Goal: Information Seeking & Learning: Find specific fact

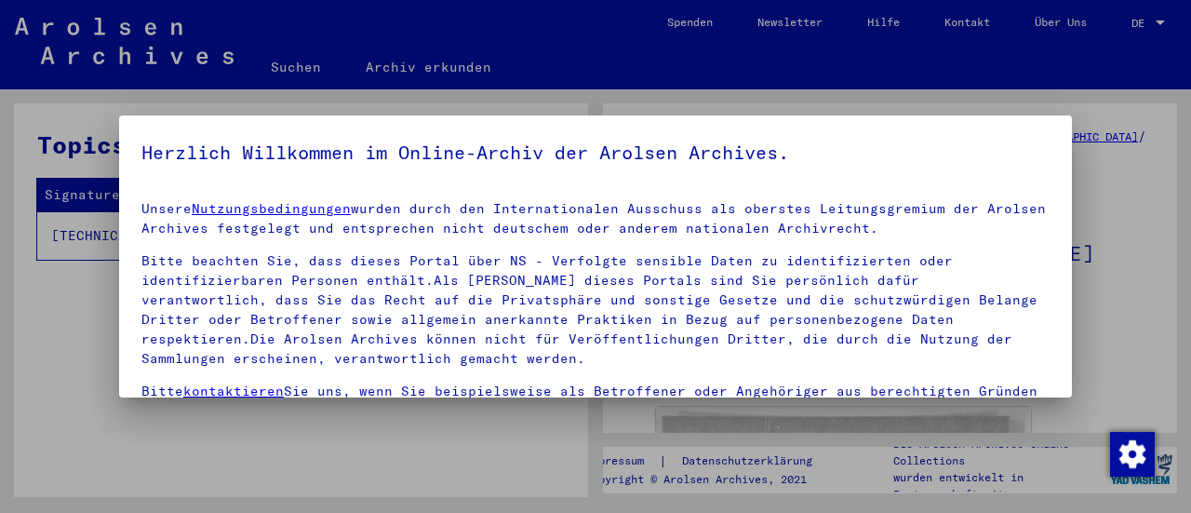
scroll to position [173, 0]
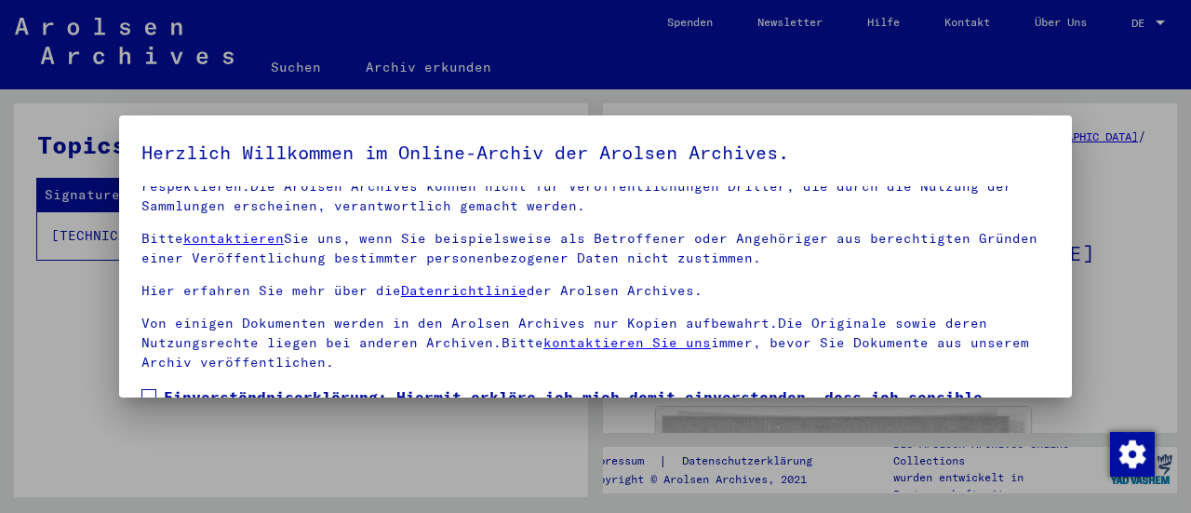
click at [147, 389] on span at bounding box center [148, 396] width 15 height 15
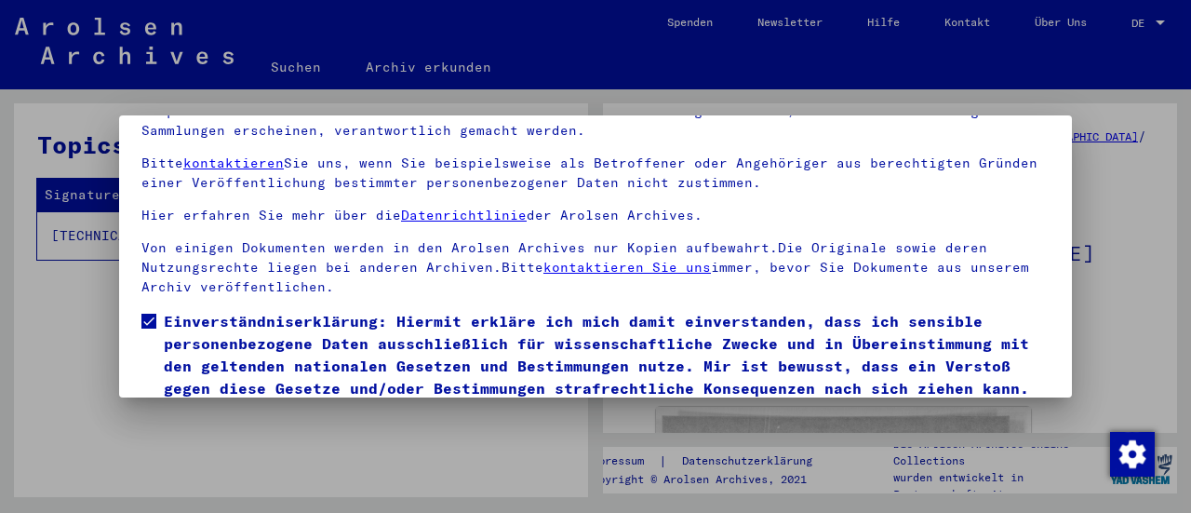
scroll to position [144, 0]
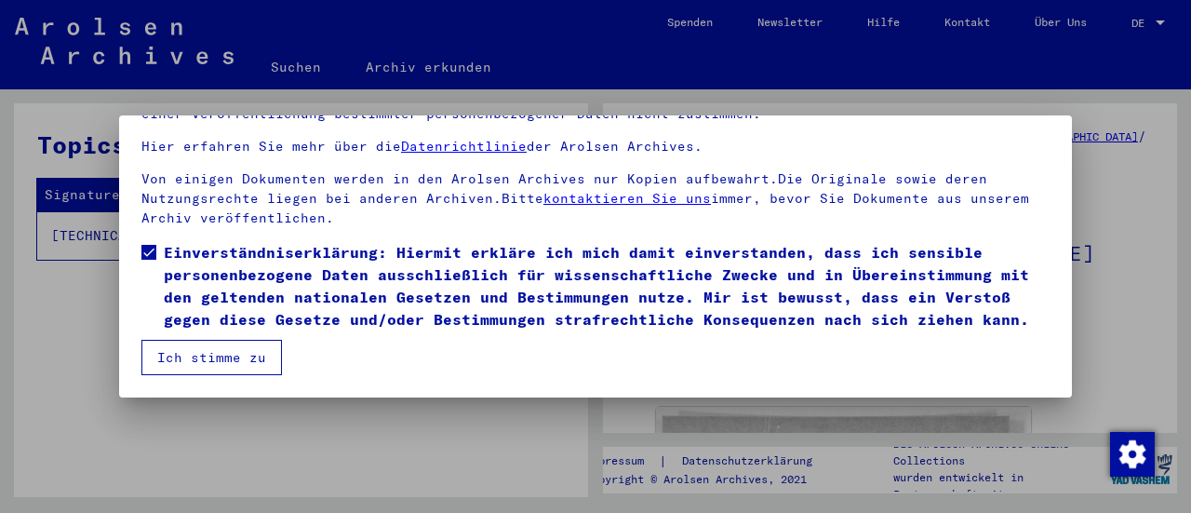
click at [177, 356] on button "Ich stimme zu" at bounding box center [211, 357] width 141 height 35
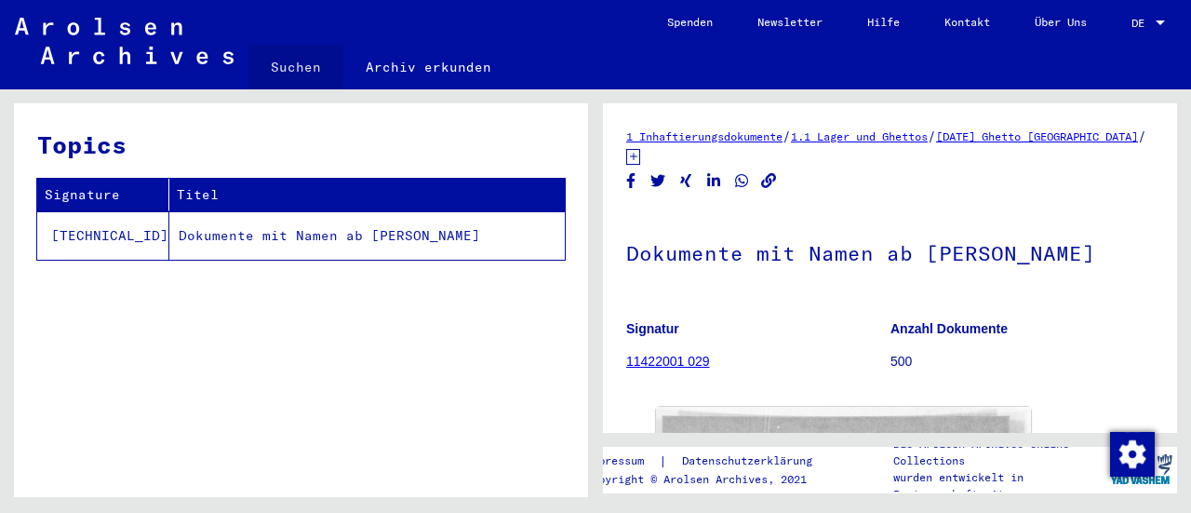
click at [291, 63] on link "Suchen" at bounding box center [295, 67] width 95 height 45
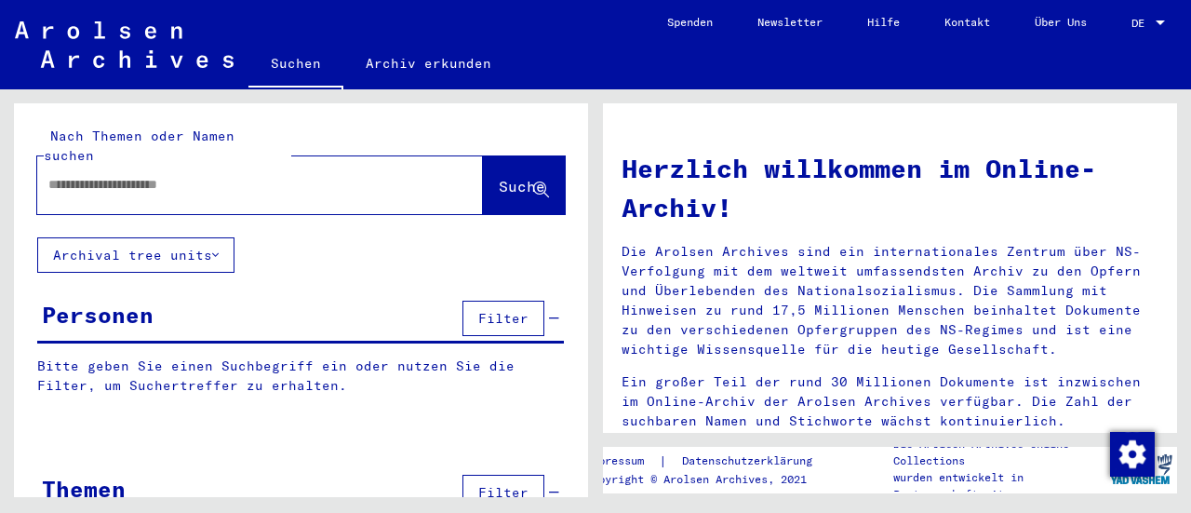
click at [275, 175] on input "text" at bounding box center [237, 185] width 379 height 20
type input "**********"
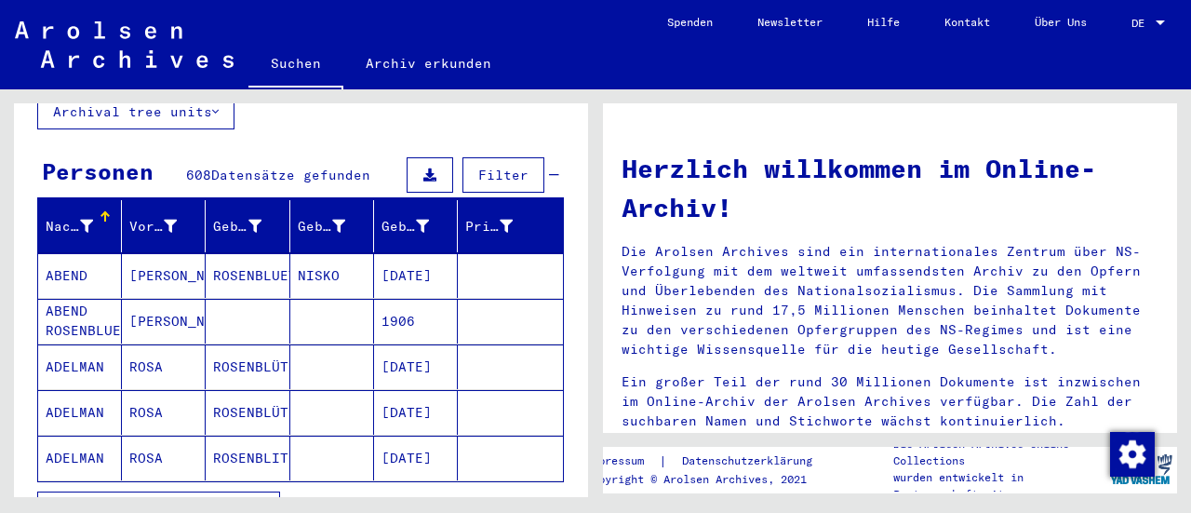
scroll to position [186, 0]
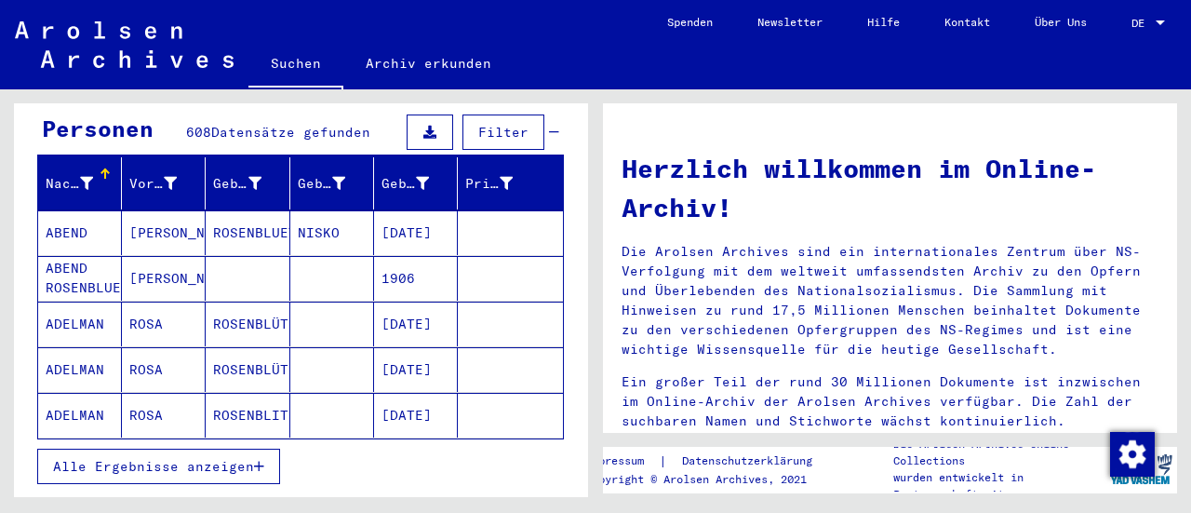
click at [201, 458] on span "Alle Ergebnisse anzeigen" at bounding box center [153, 466] width 201 height 17
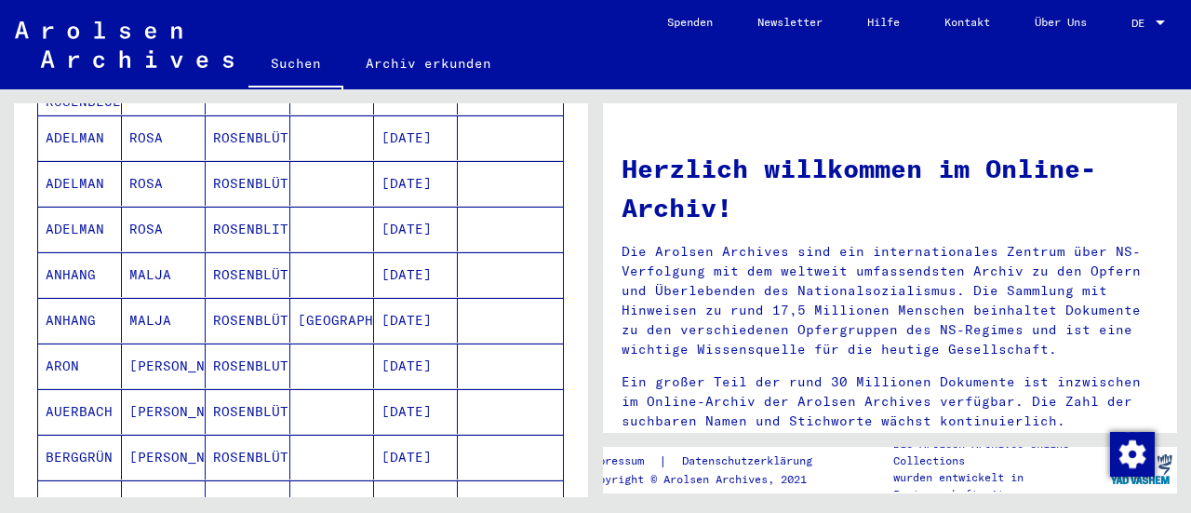
scroll to position [0, 0]
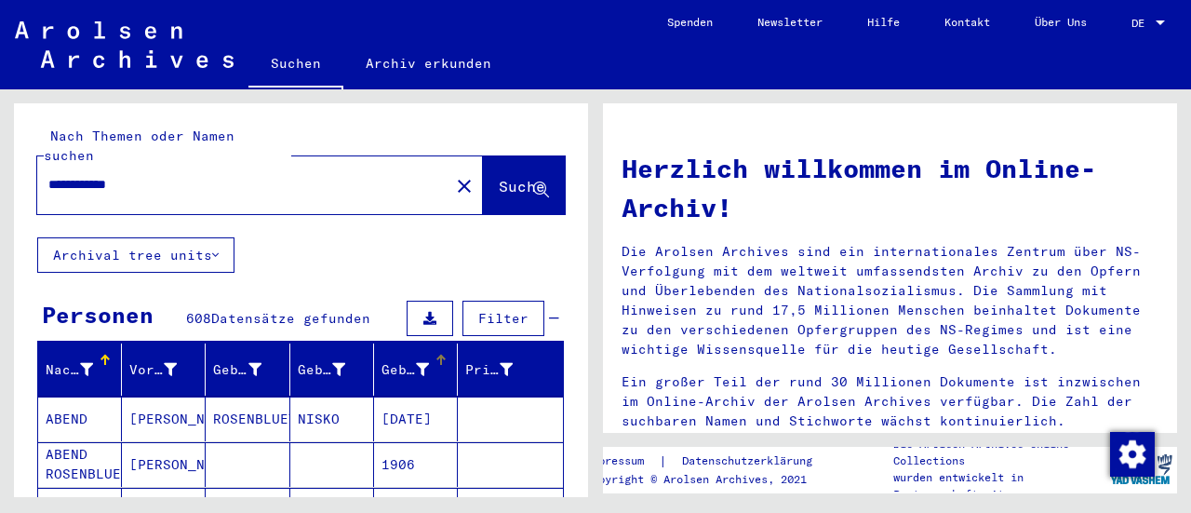
click at [436, 355] on div at bounding box center [439, 358] width 6 height 6
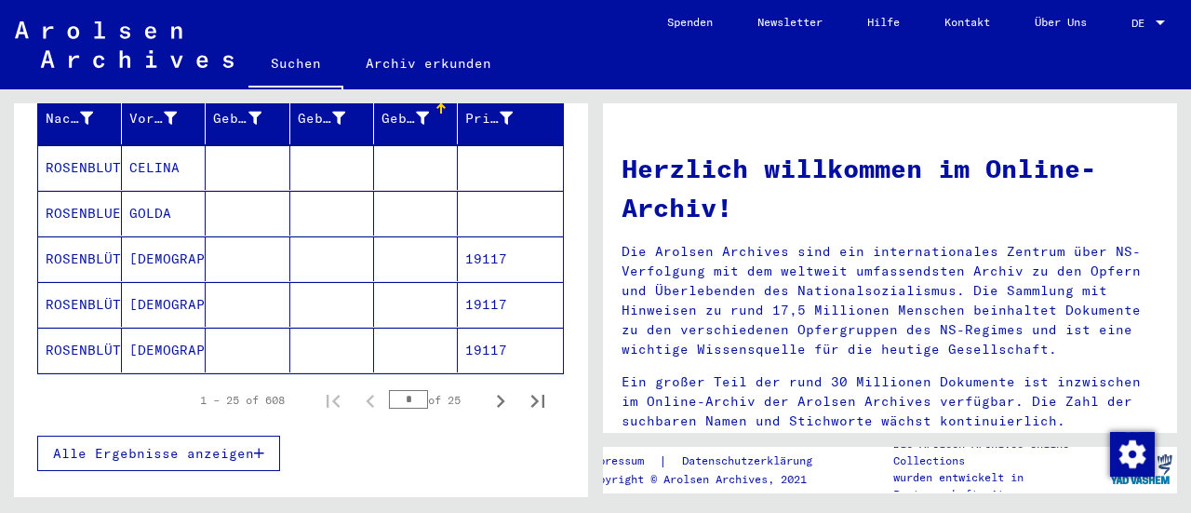
scroll to position [279, 0]
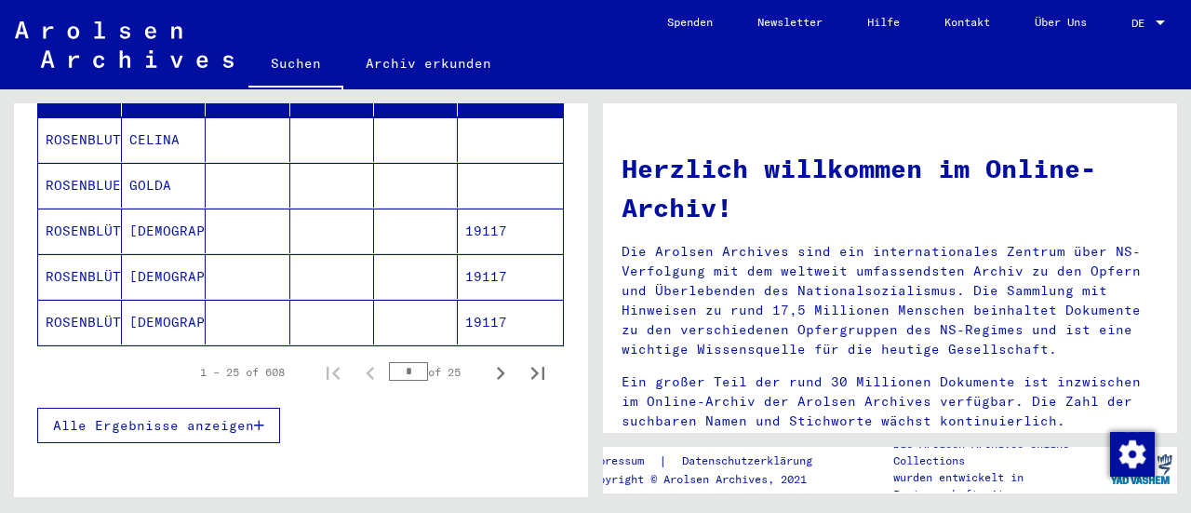
click at [174, 417] on span "Alle Ergebnisse anzeigen" at bounding box center [153, 425] width 201 height 17
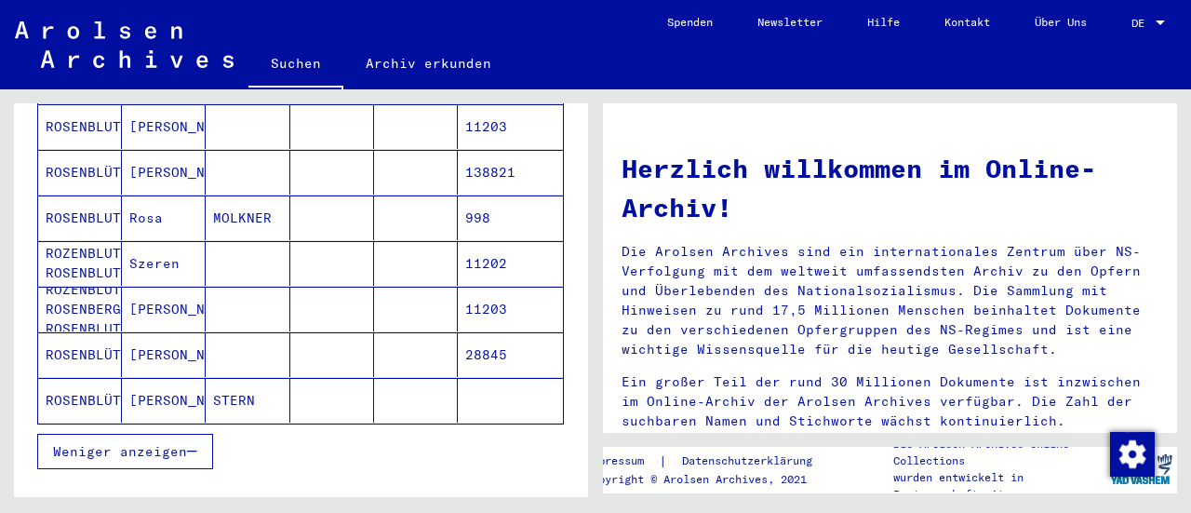
scroll to position [1113, 0]
click at [137, 443] on span "Weniger anzeigen" at bounding box center [120, 451] width 134 height 17
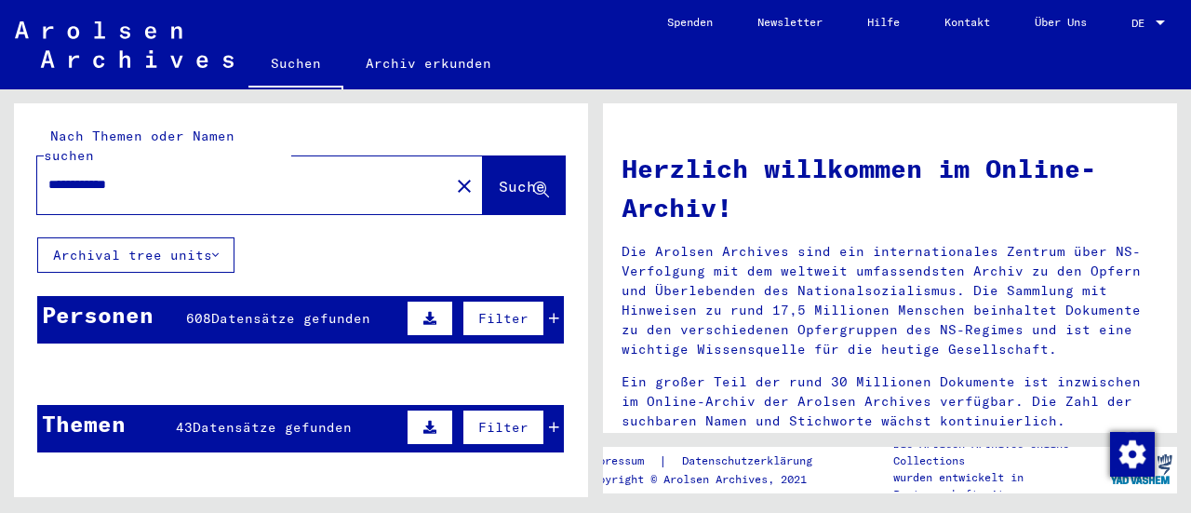
scroll to position [93, 0]
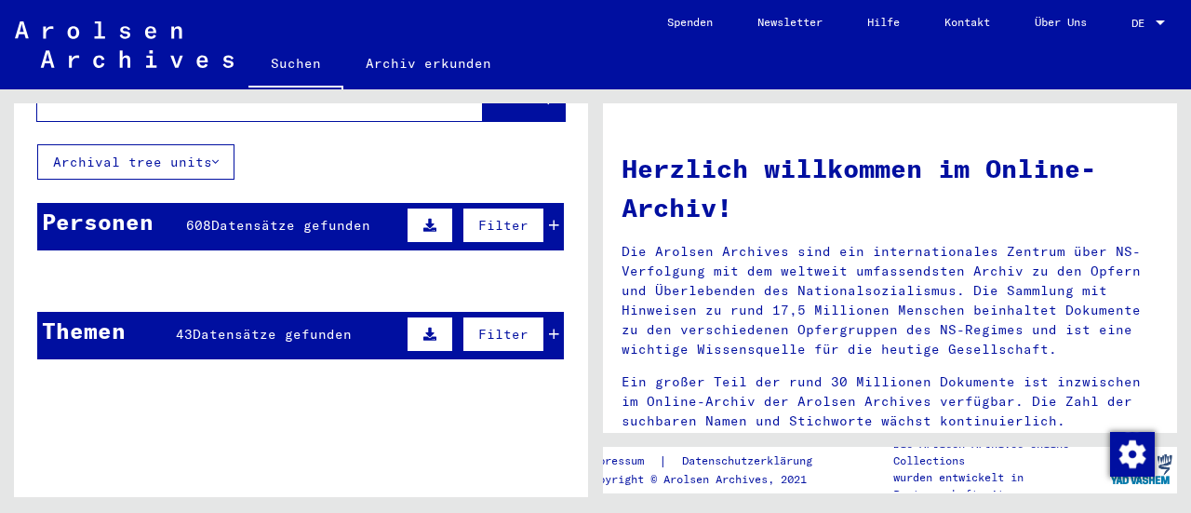
click at [423, 219] on icon at bounding box center [429, 225] width 13 height 13
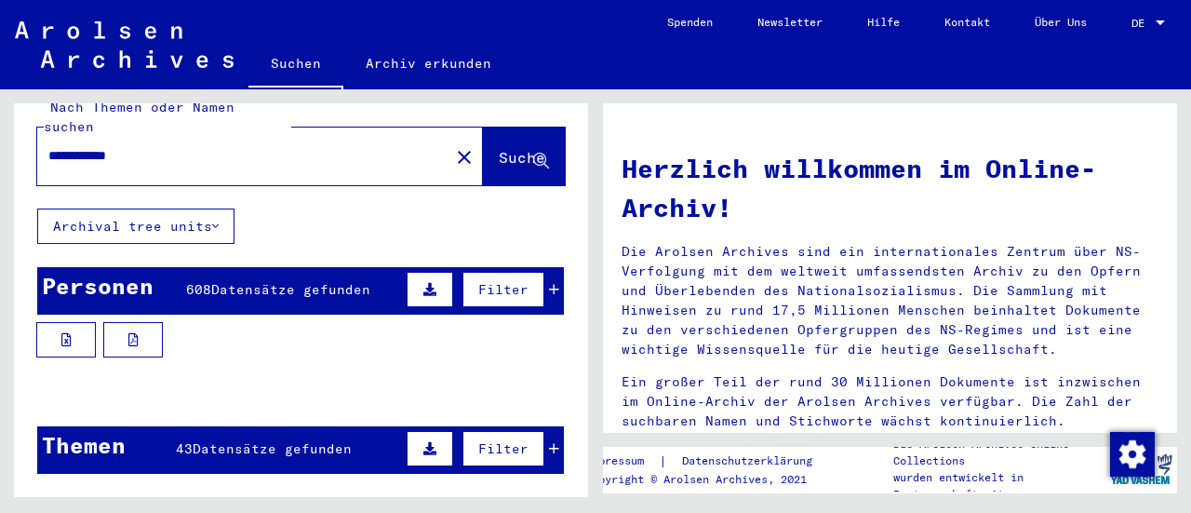
scroll to position [0, 0]
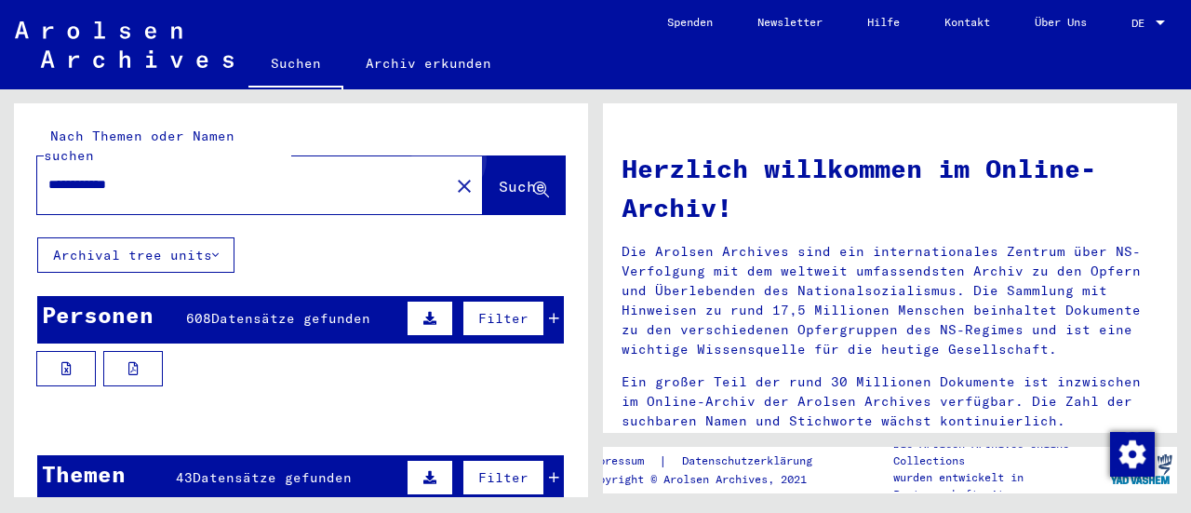
click at [501, 177] on span "Suche" at bounding box center [522, 186] width 47 height 19
click at [499, 177] on span "Suche" at bounding box center [522, 186] width 47 height 19
click at [270, 310] on span "Datensätze gefunden" at bounding box center [290, 318] width 159 height 17
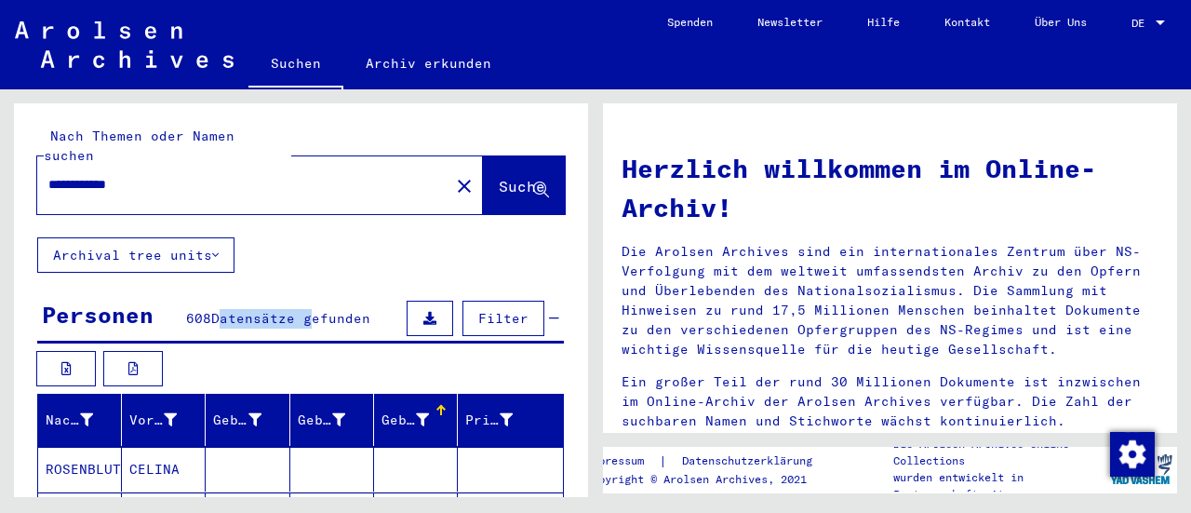
click at [270, 310] on span "Datensätze gefunden" at bounding box center [290, 318] width 159 height 17
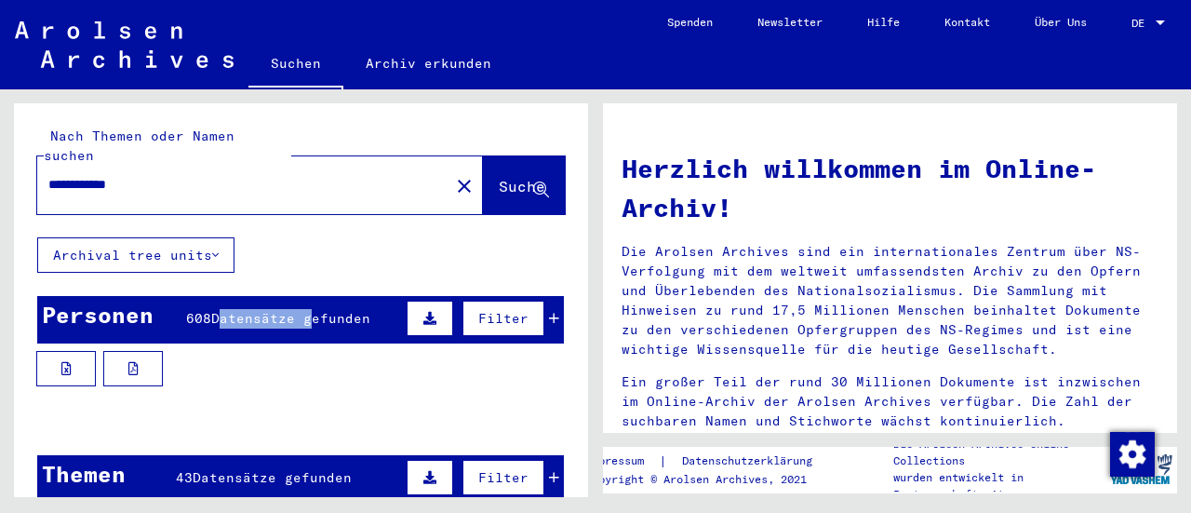
click at [270, 310] on span "Datensätze gefunden" at bounding box center [290, 318] width 159 height 17
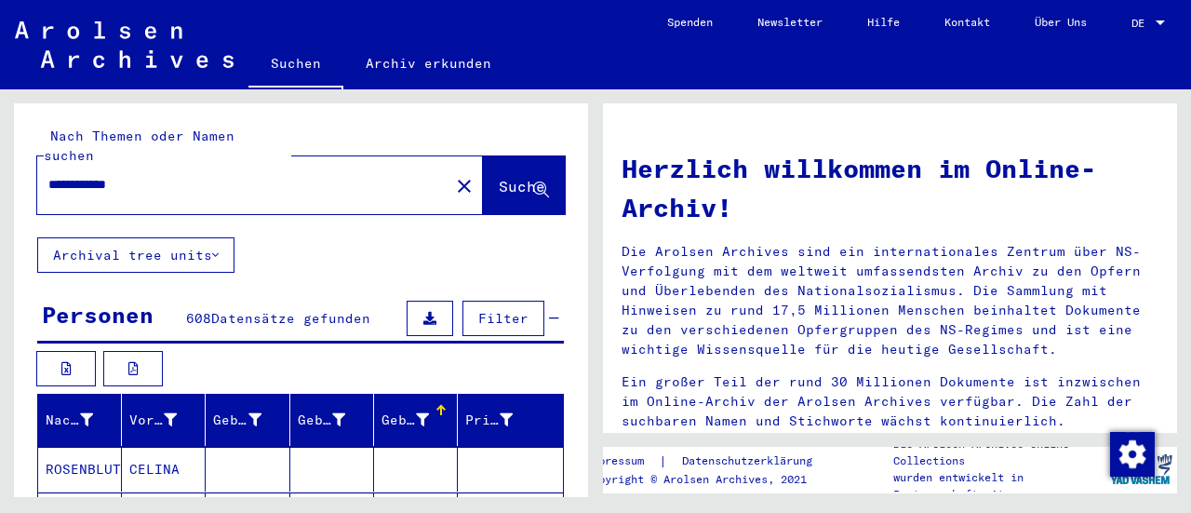
click at [440, 405] on div at bounding box center [443, 408] width 6 height 6
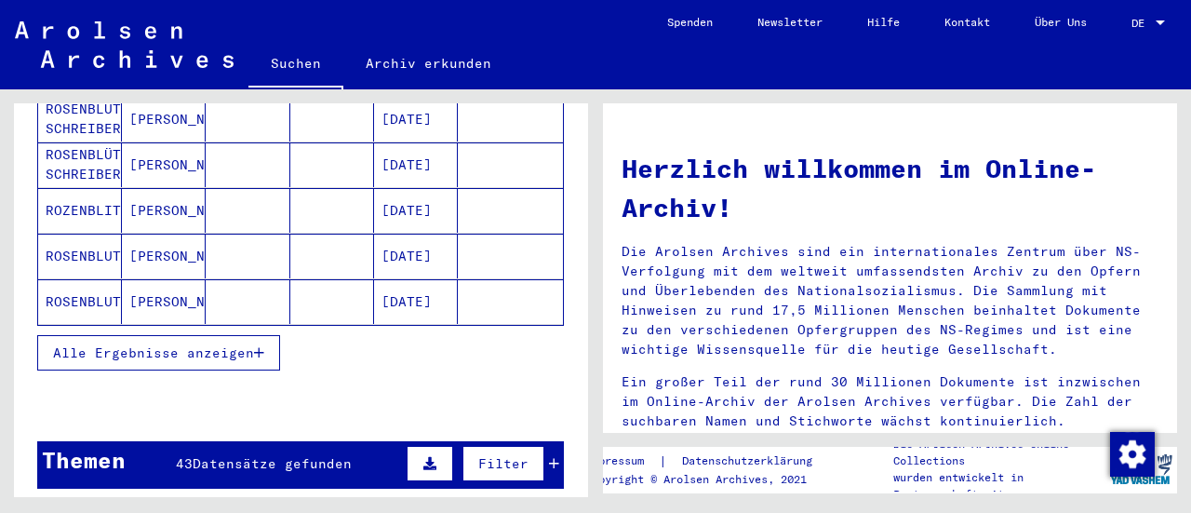
scroll to position [372, 0]
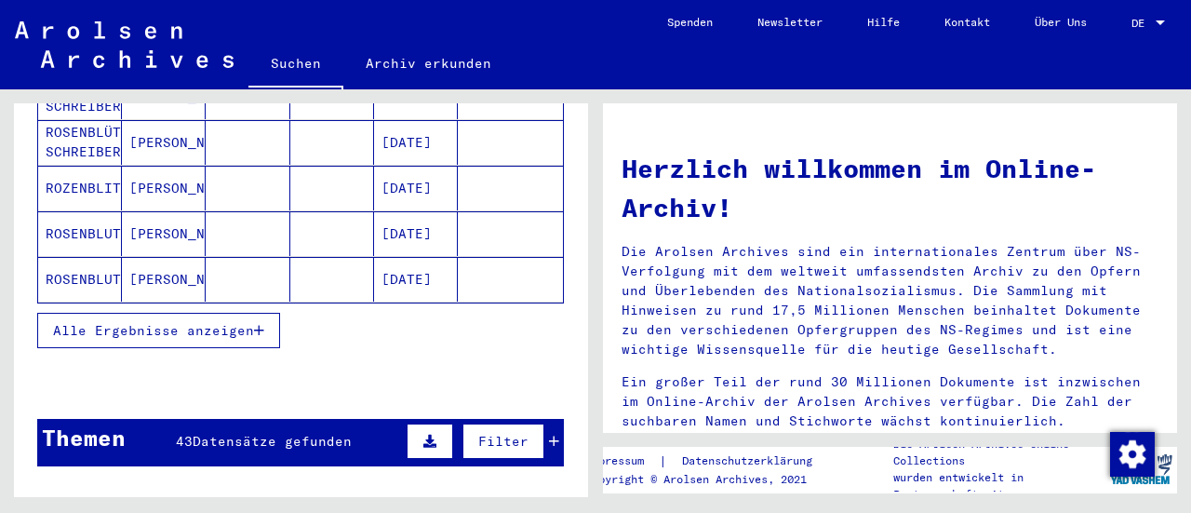
click at [208, 322] on span "Alle Ergebnisse anzeigen" at bounding box center [153, 330] width 201 height 17
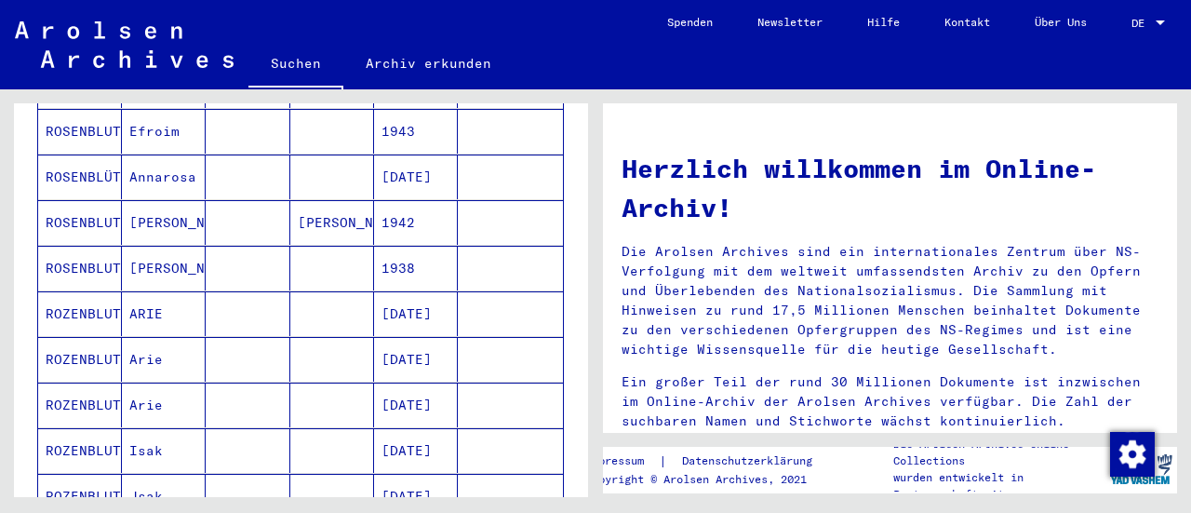
scroll to position [1117, 0]
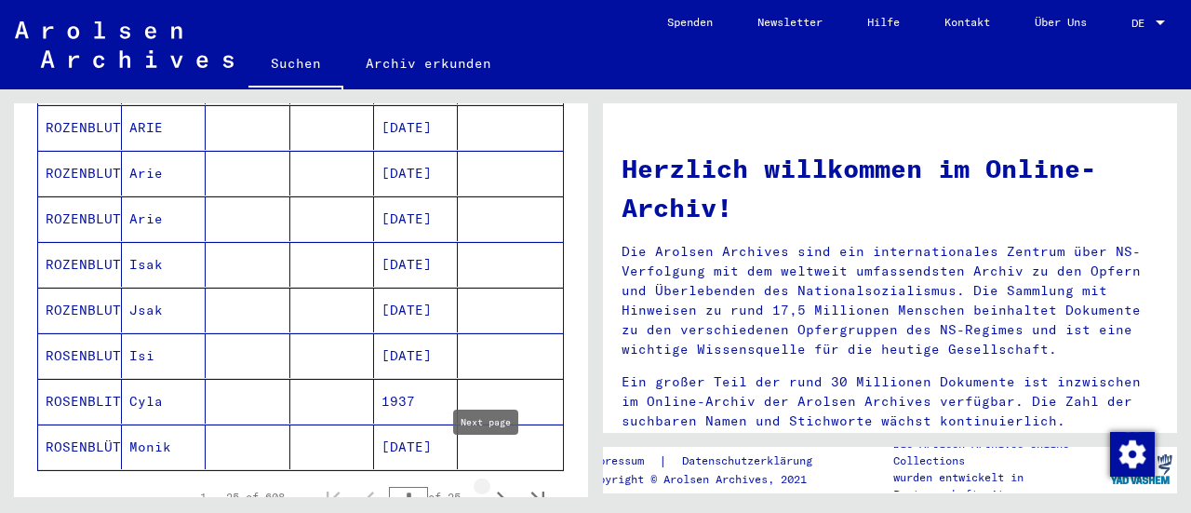
click at [497, 491] on icon "Next page" at bounding box center [501, 497] width 8 height 13
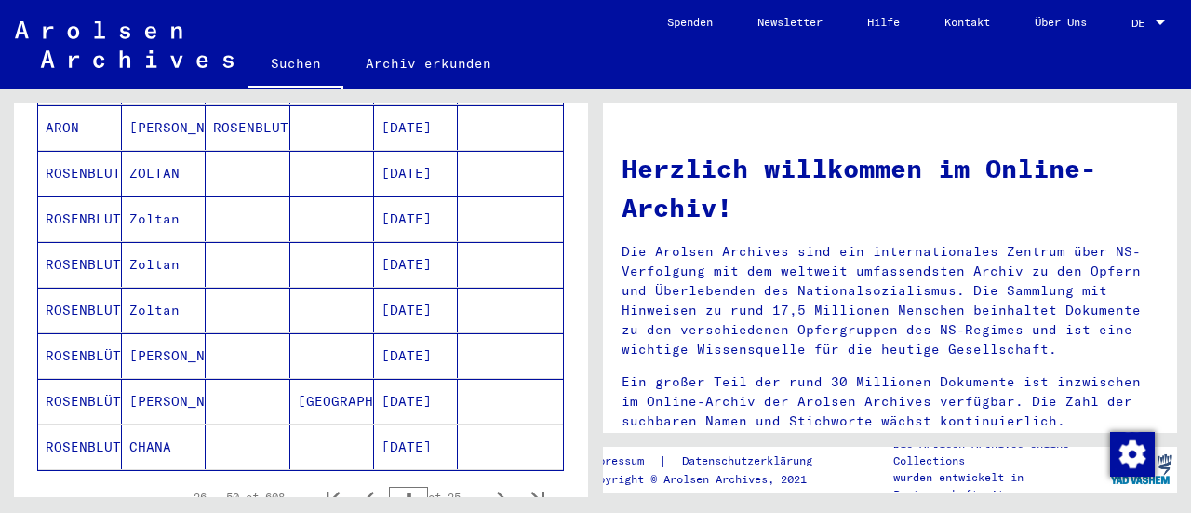
scroll to position [1210, 0]
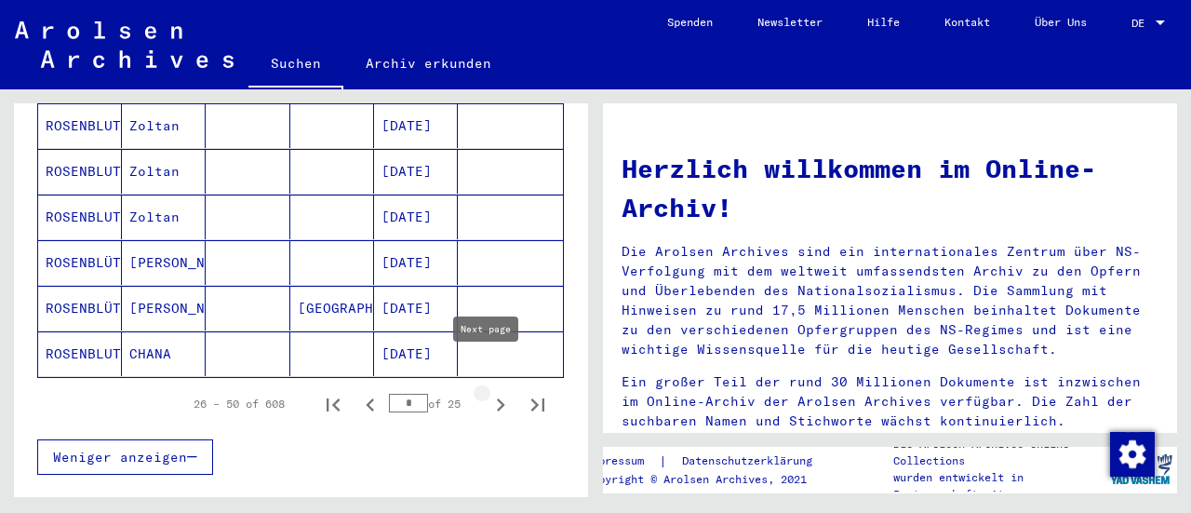
click at [497, 398] on icon "Next page" at bounding box center [501, 404] width 8 height 13
click at [488, 392] on icon "Next page" at bounding box center [501, 405] width 26 height 26
type input "*"
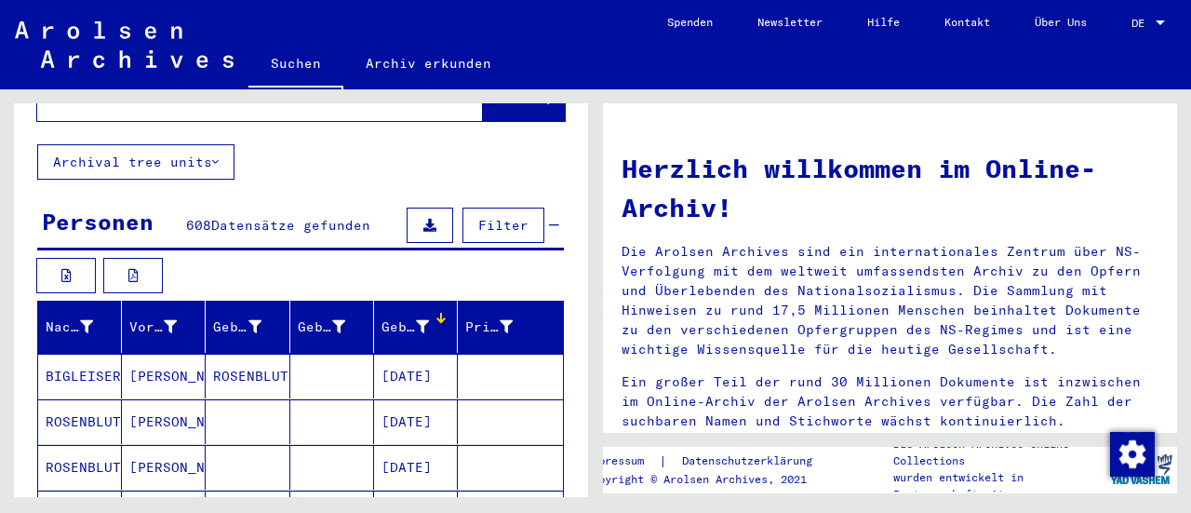
scroll to position [0, 0]
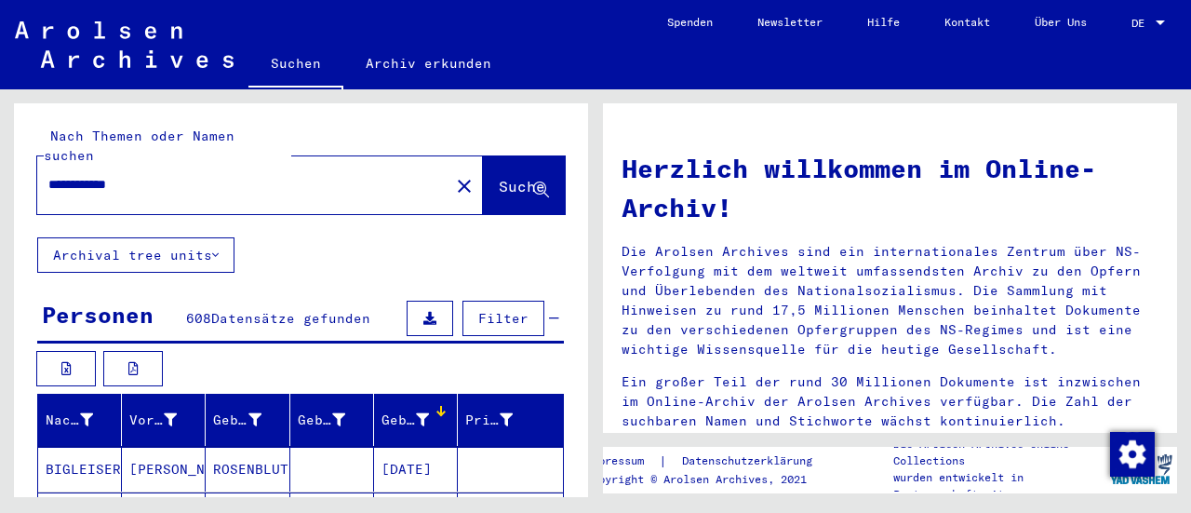
click at [257, 175] on input "**********" at bounding box center [237, 185] width 379 height 20
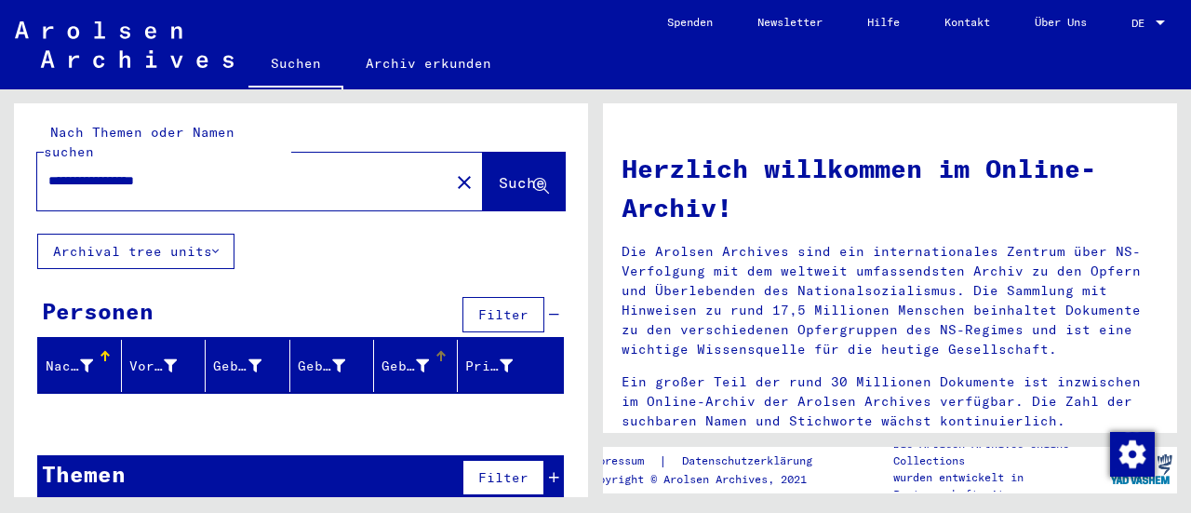
scroll to position [6, 0]
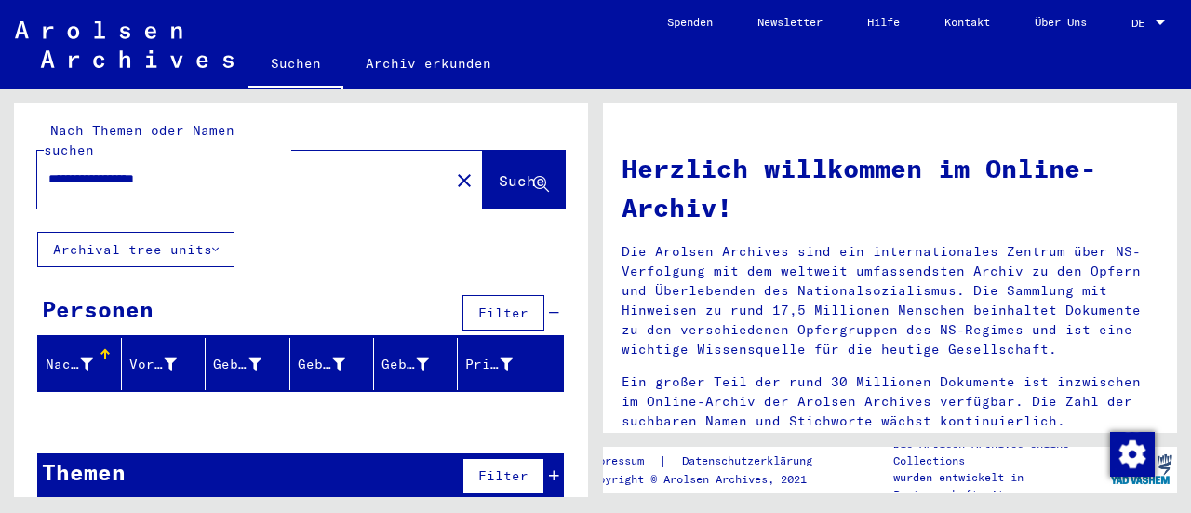
click at [233, 169] on input "**********" at bounding box center [237, 179] width 379 height 20
click at [499, 171] on span "Suche" at bounding box center [522, 180] width 47 height 19
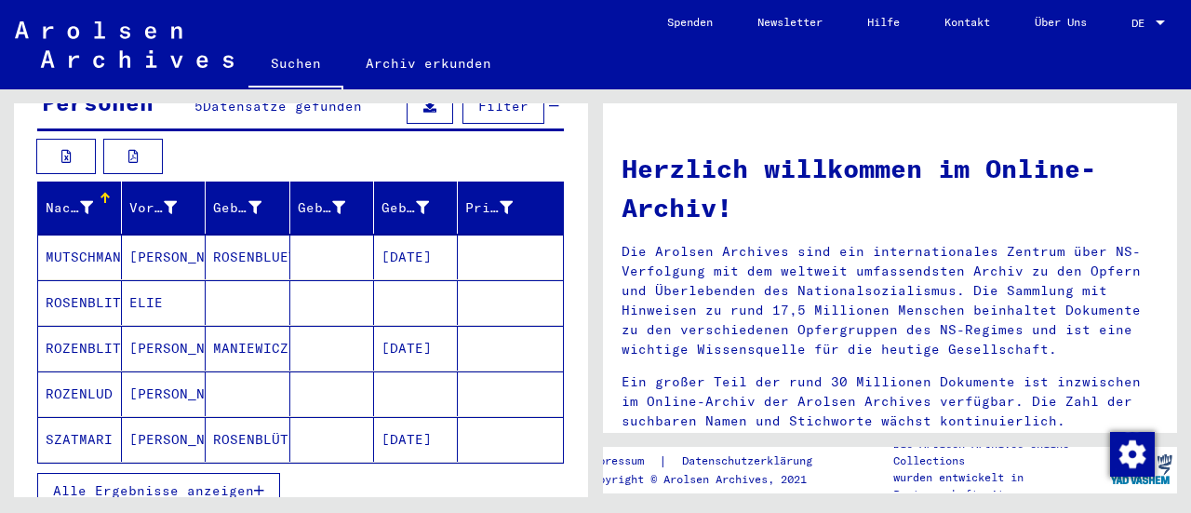
scroll to position [279, 0]
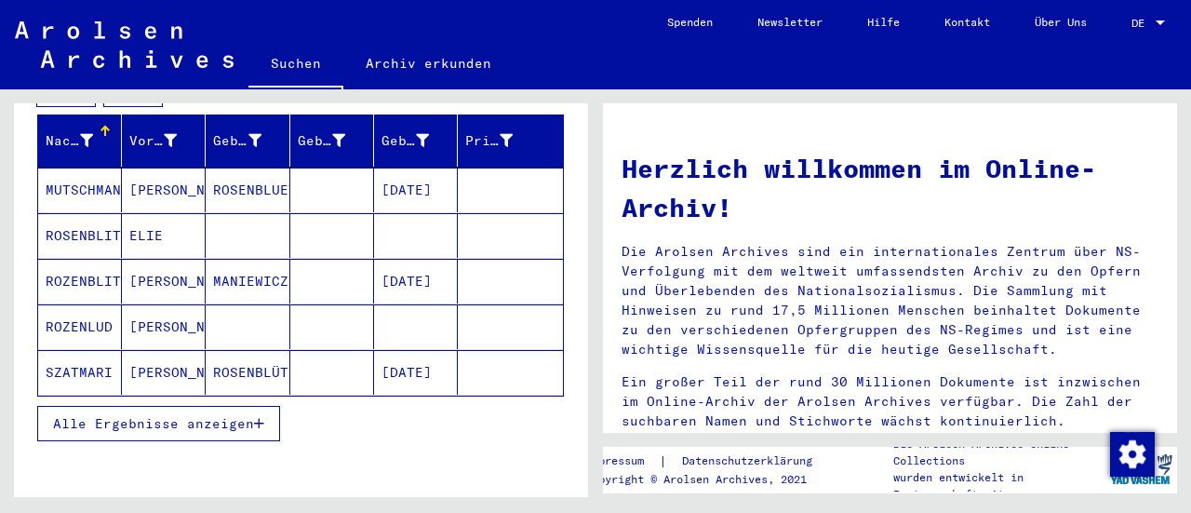
click at [196, 415] on span "Alle Ergebnisse anzeigen" at bounding box center [153, 423] width 201 height 17
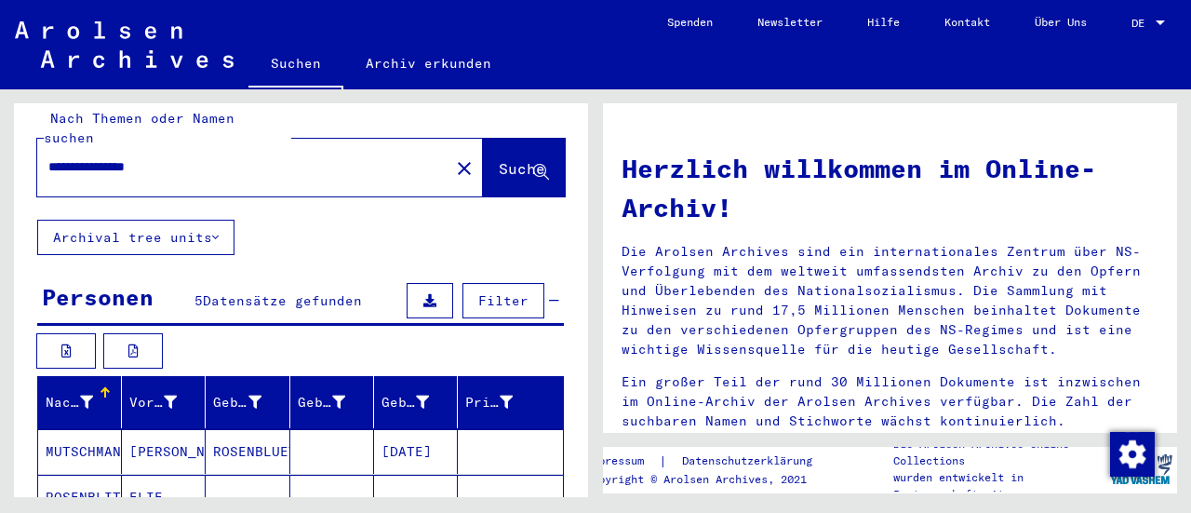
scroll to position [0, 0]
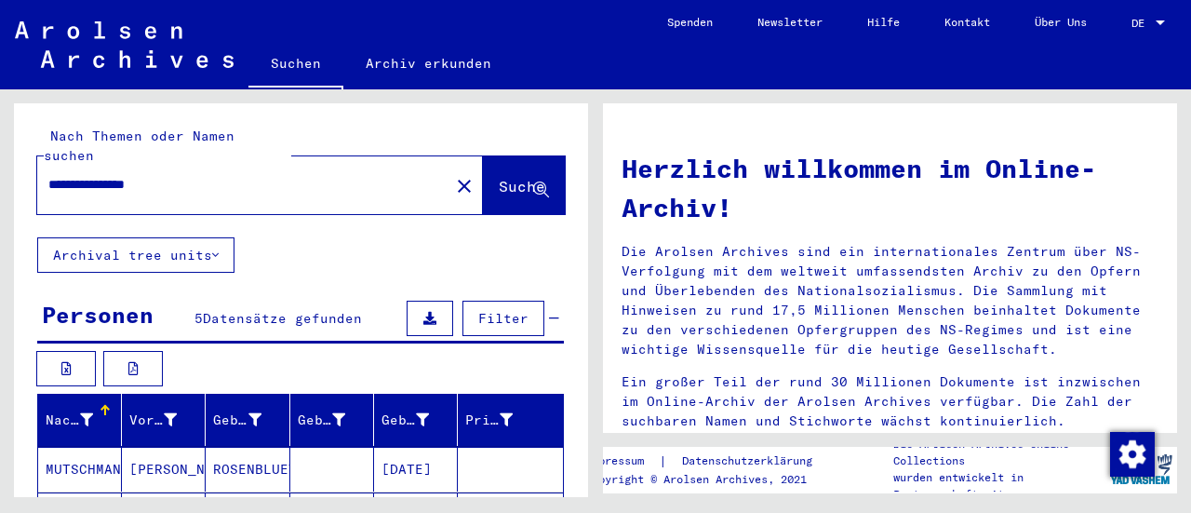
click at [172, 175] on input "**********" at bounding box center [237, 185] width 379 height 20
drag, startPoint x: 177, startPoint y: 163, endPoint x: 144, endPoint y: 163, distance: 32.6
click at [144, 175] on input "**********" at bounding box center [237, 185] width 379 height 20
type input "**********"
click at [499, 177] on span "Suche" at bounding box center [522, 186] width 47 height 19
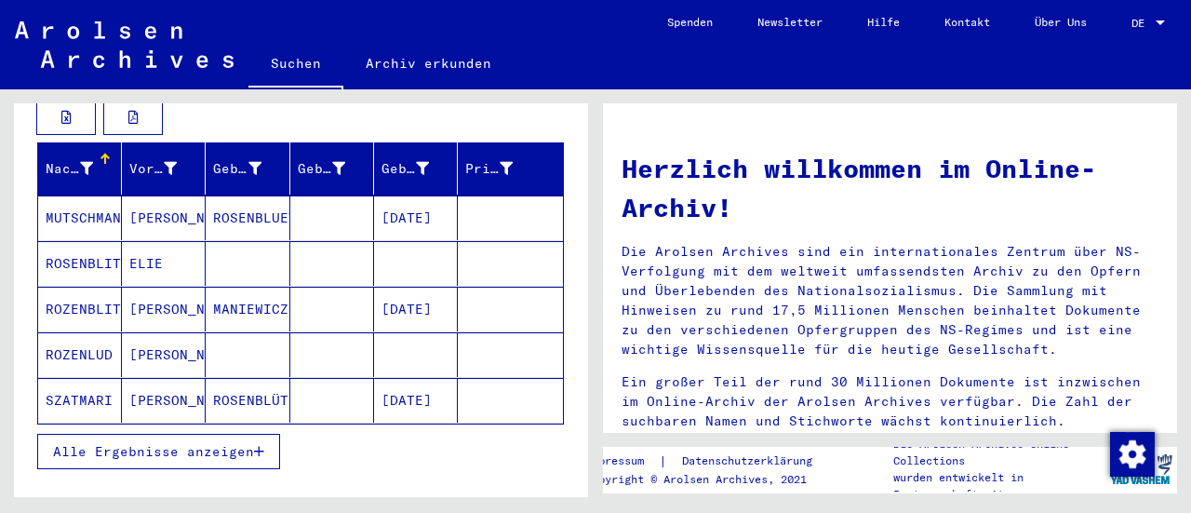
scroll to position [279, 0]
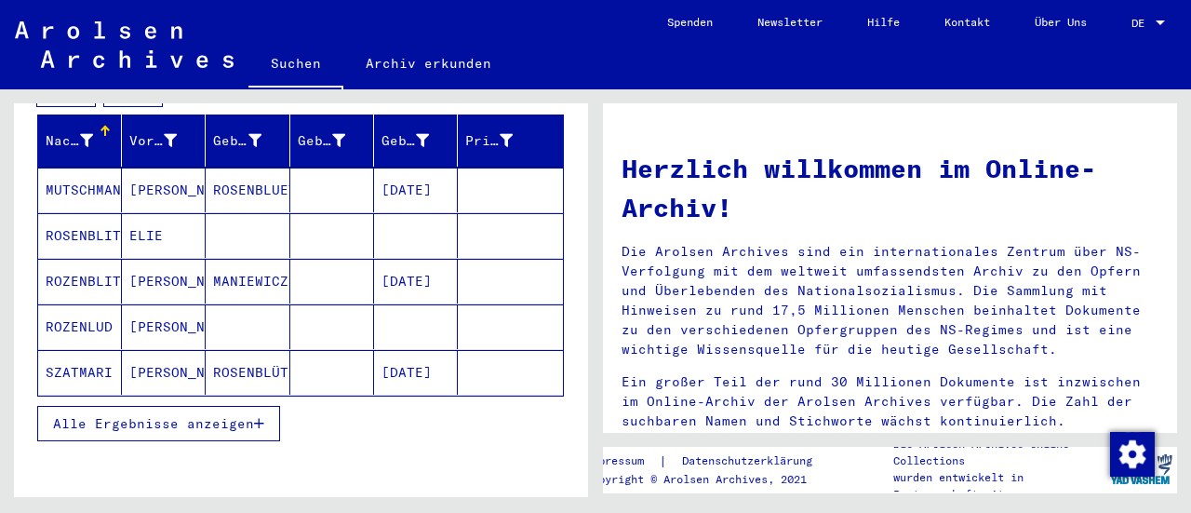
click at [203, 415] on span "Alle Ergebnisse anzeigen" at bounding box center [153, 423] width 201 height 17
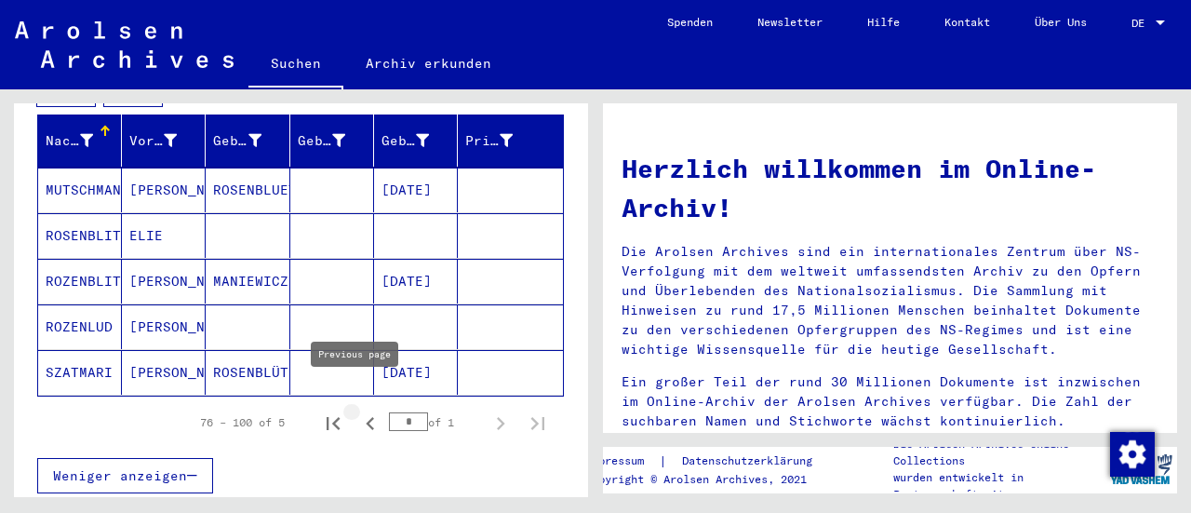
click at [360, 410] on icon "Previous page" at bounding box center [370, 423] width 26 height 26
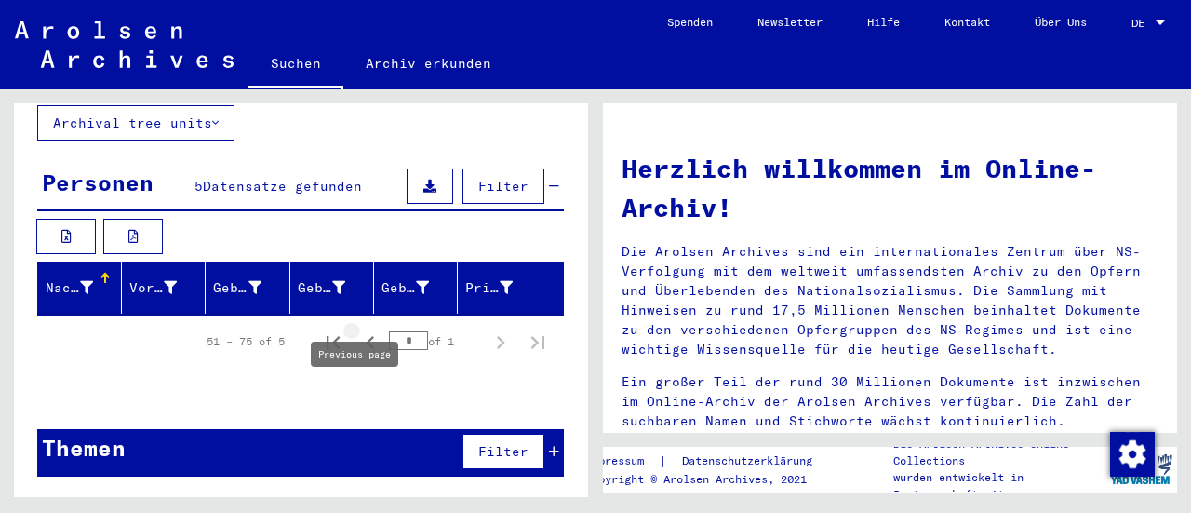
type input "*"
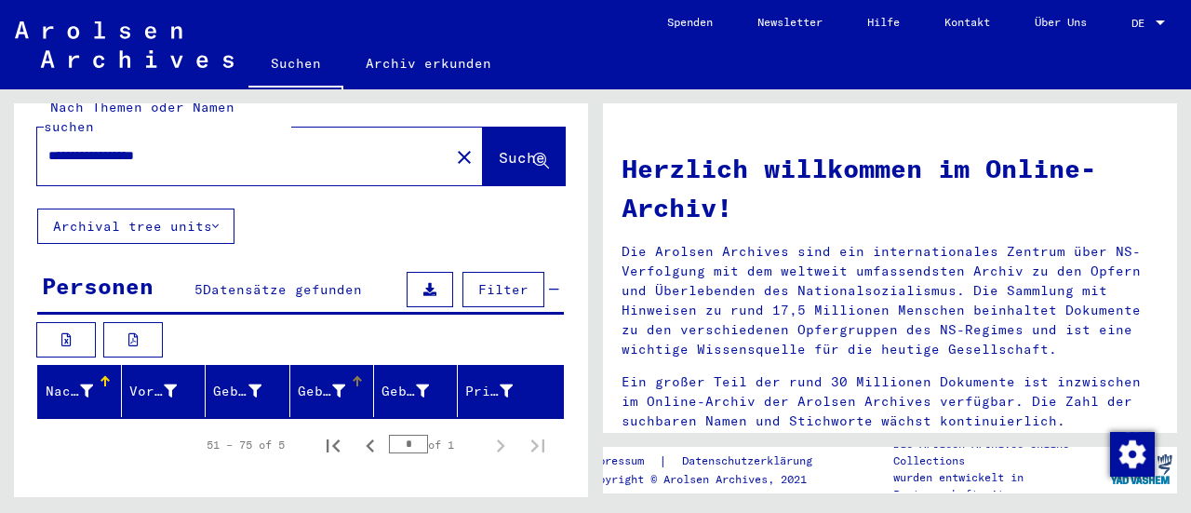
scroll to position [0, 0]
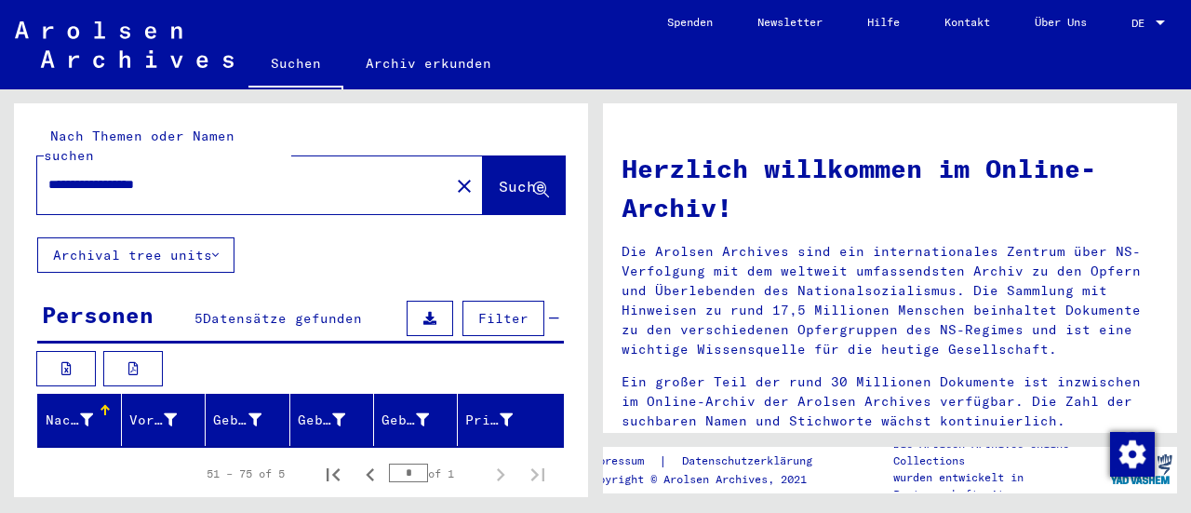
drag, startPoint x: 251, startPoint y: 161, endPoint x: 146, endPoint y: 159, distance: 105.2
click at [146, 175] on input "**********" at bounding box center [237, 185] width 379 height 20
drag, startPoint x: 153, startPoint y: 156, endPoint x: 0, endPoint y: 181, distance: 154.7
click at [0, 181] on div "**********" at bounding box center [298, 293] width 596 height 408
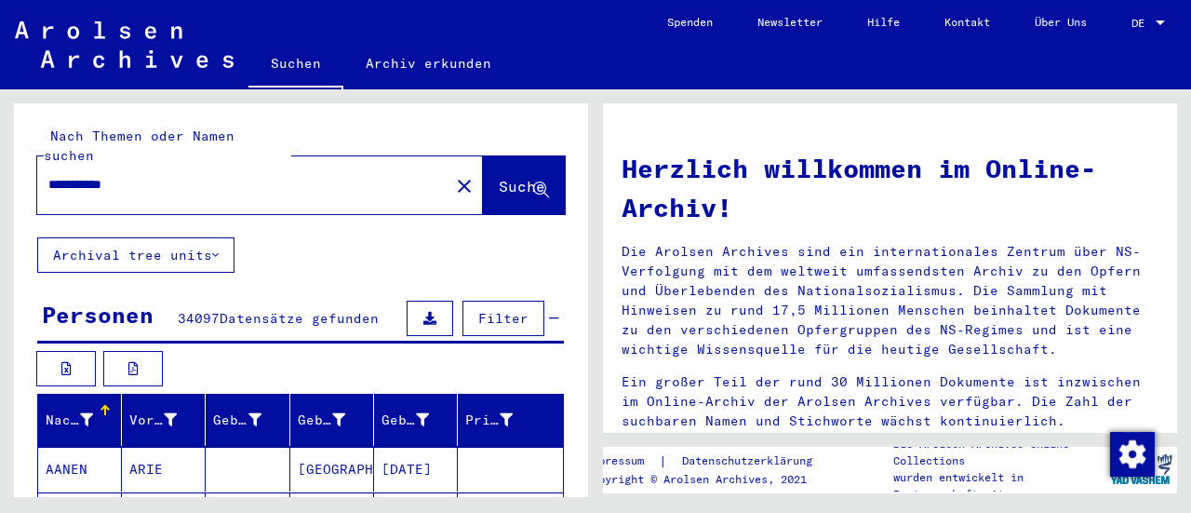
type input "**********"
click at [483, 157] on button "Suche" at bounding box center [524, 185] width 82 height 58
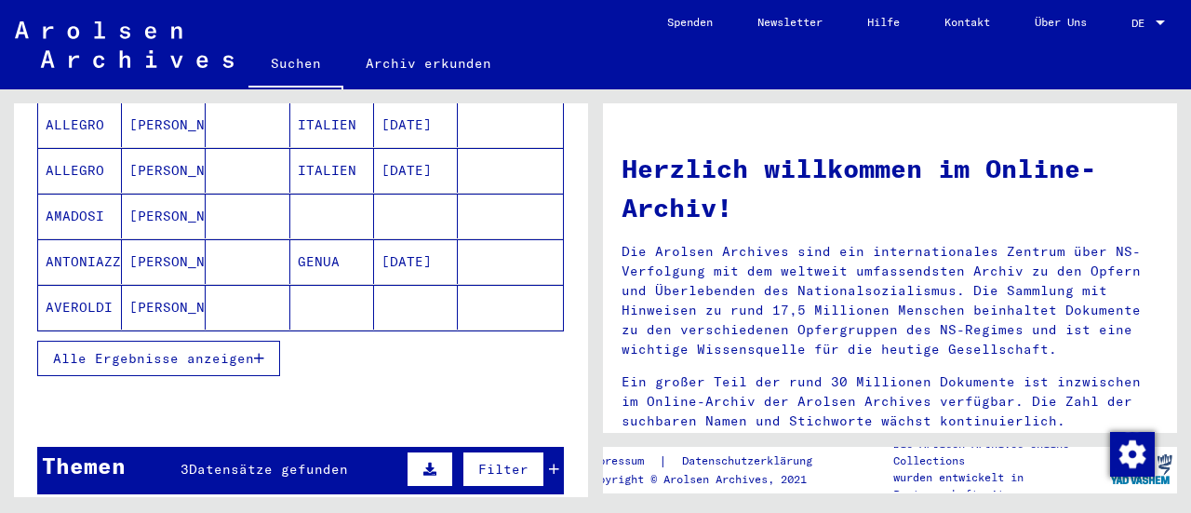
scroll to position [372, 0]
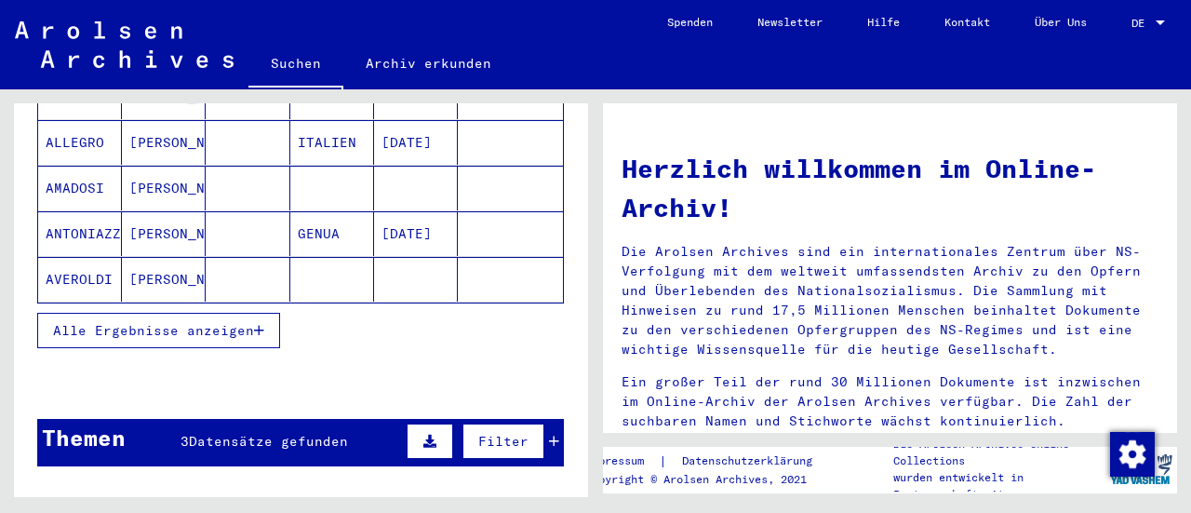
click at [213, 322] on span "Alle Ergebnisse anzeigen" at bounding box center [153, 330] width 201 height 17
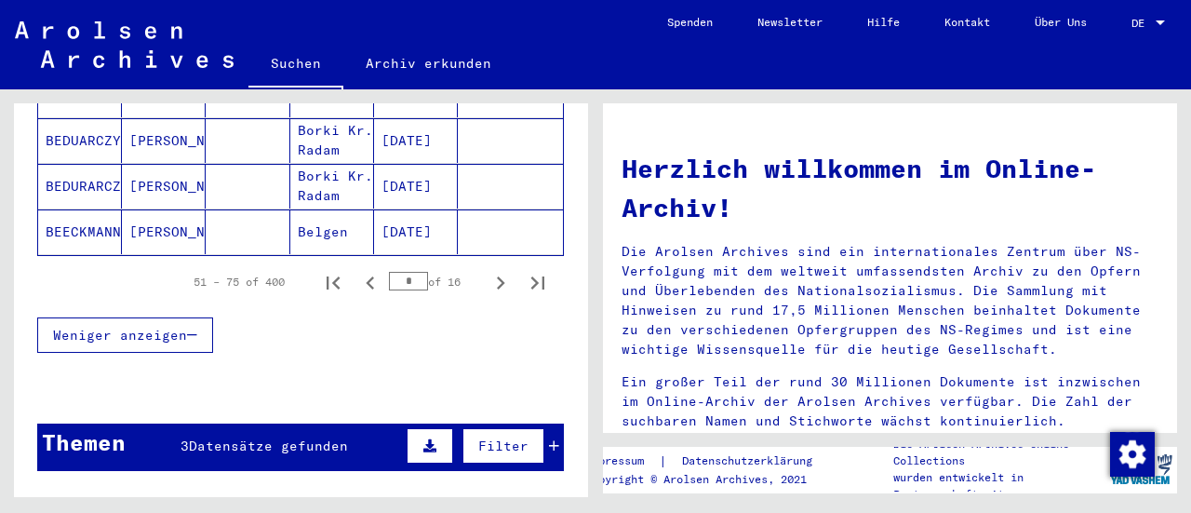
scroll to position [1303, 0]
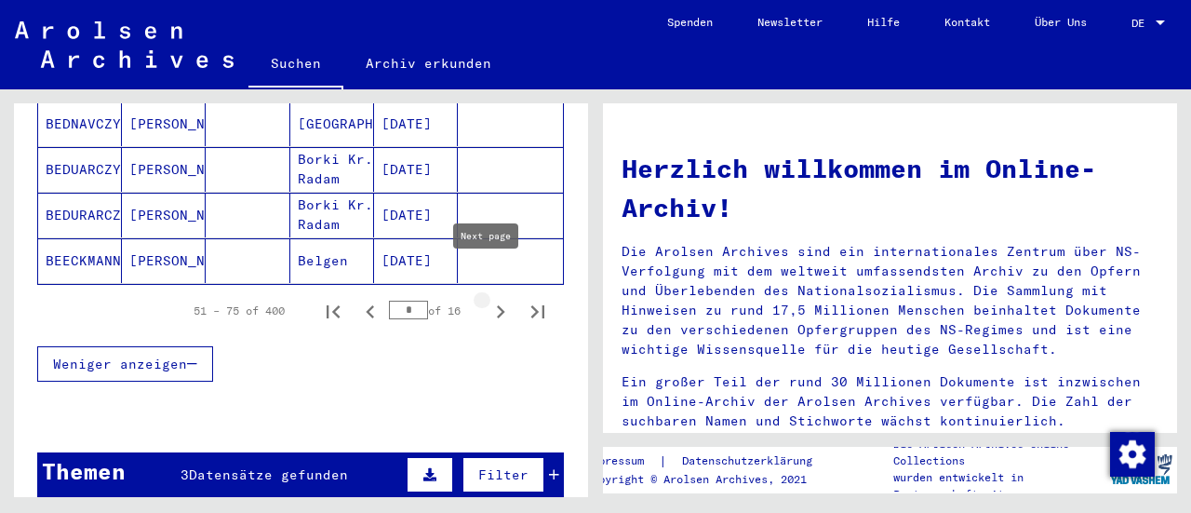
click at [497, 305] on icon "Next page" at bounding box center [501, 311] width 8 height 13
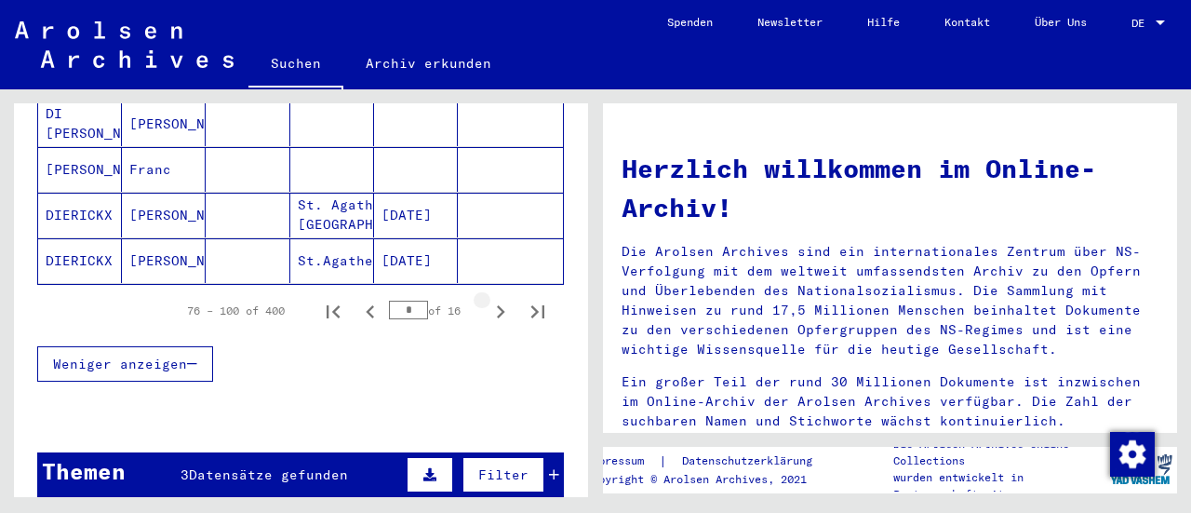
click at [497, 305] on icon "Next page" at bounding box center [501, 311] width 8 height 13
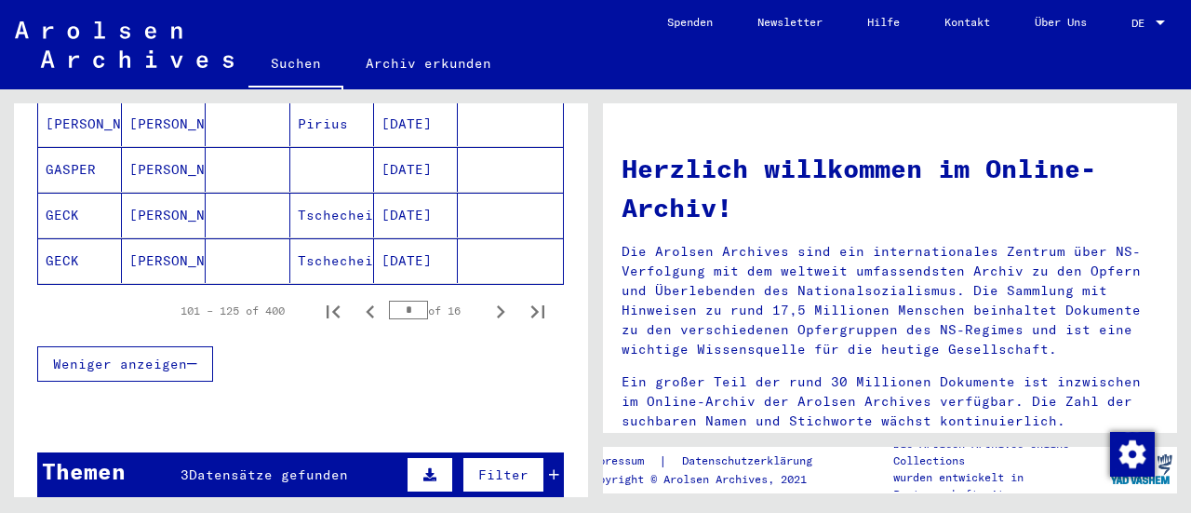
click at [497, 305] on icon "Next page" at bounding box center [501, 311] width 8 height 13
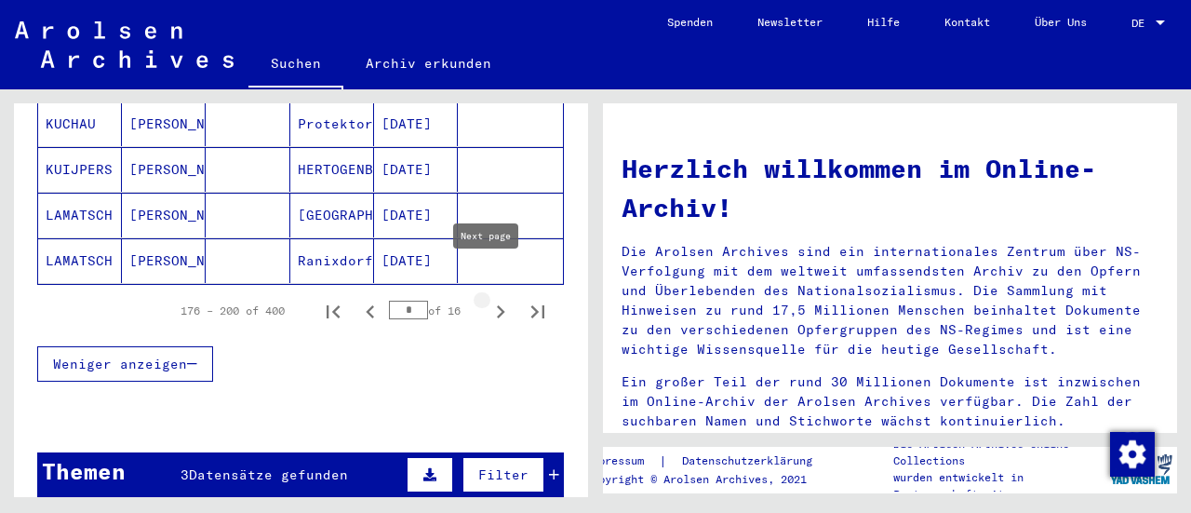
click at [497, 305] on icon "Next page" at bounding box center [501, 311] width 8 height 13
type input "*"
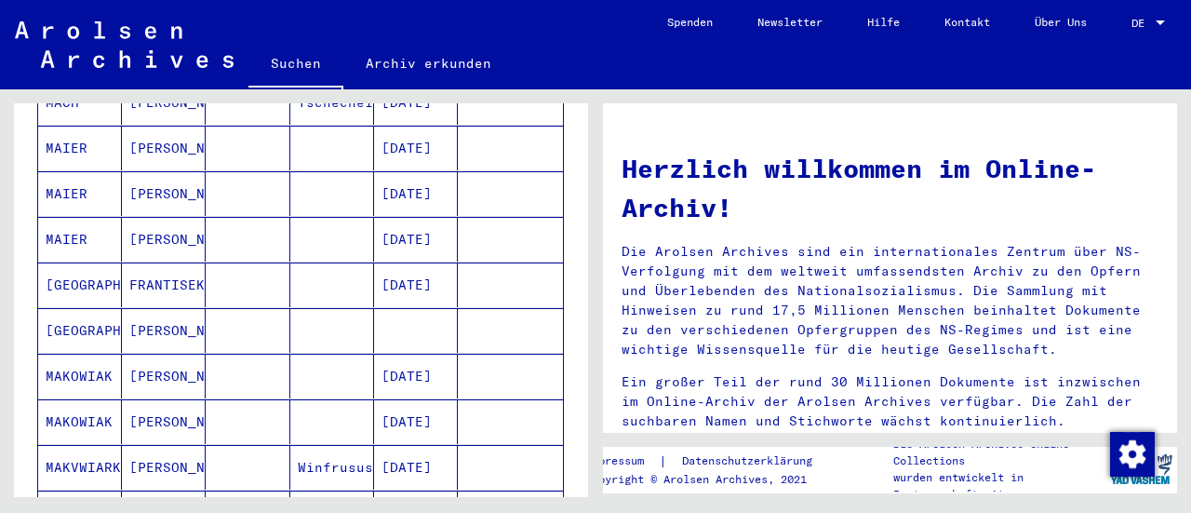
scroll to position [931, 0]
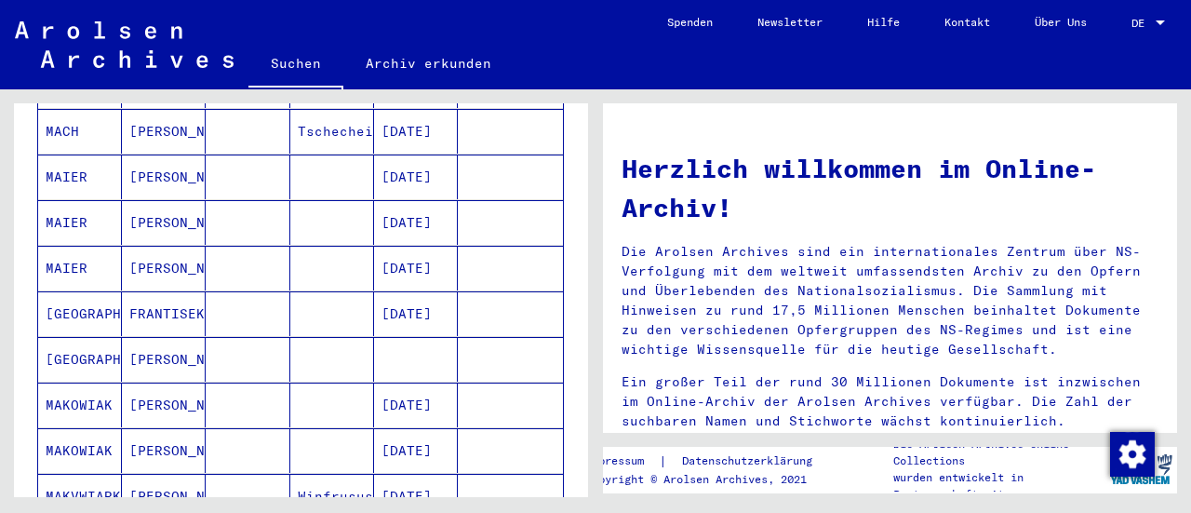
click at [69, 337] on mat-cell "[GEOGRAPHIC_DATA]" at bounding box center [80, 359] width 84 height 45
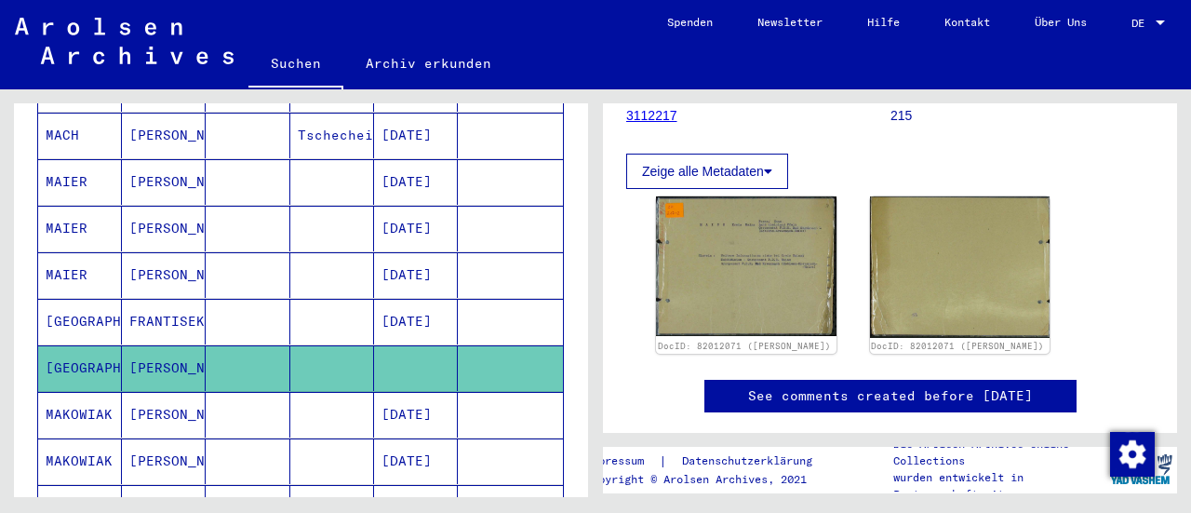
scroll to position [279, 0]
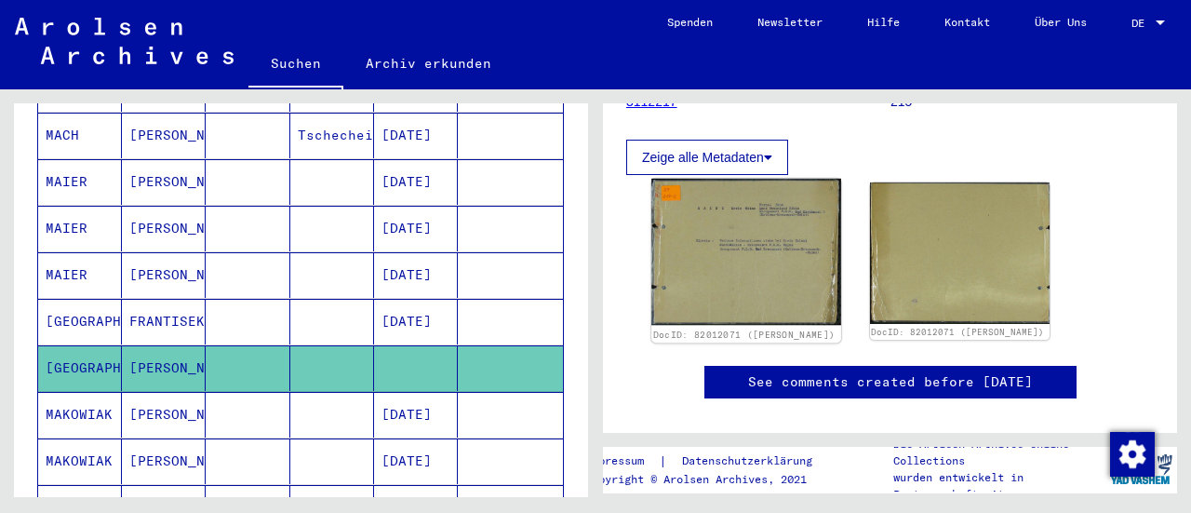
click at [757, 239] on img at bounding box center [745, 252] width 189 height 146
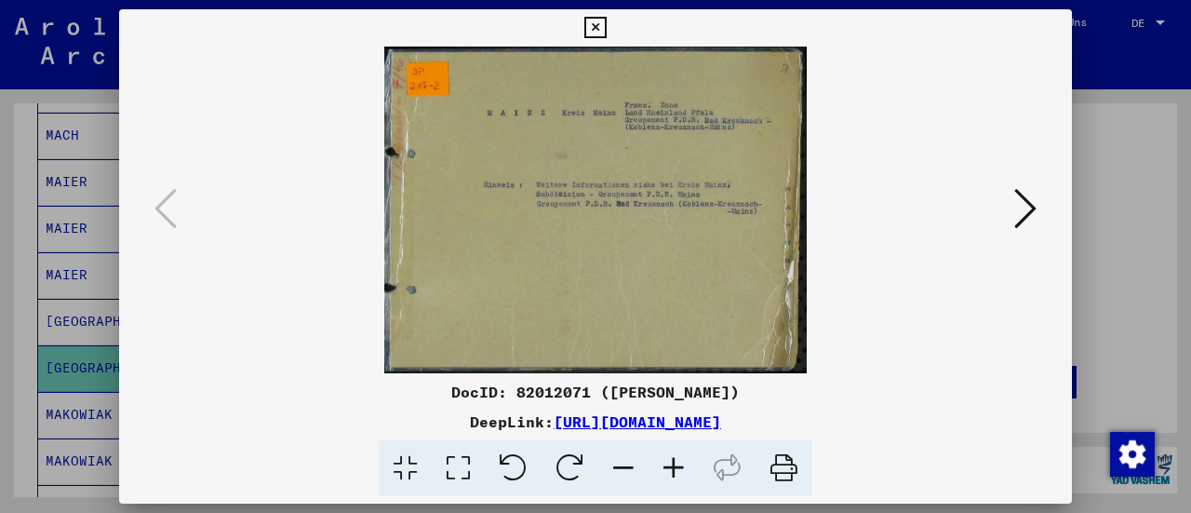
click at [681, 462] on icon at bounding box center [674, 468] width 50 height 57
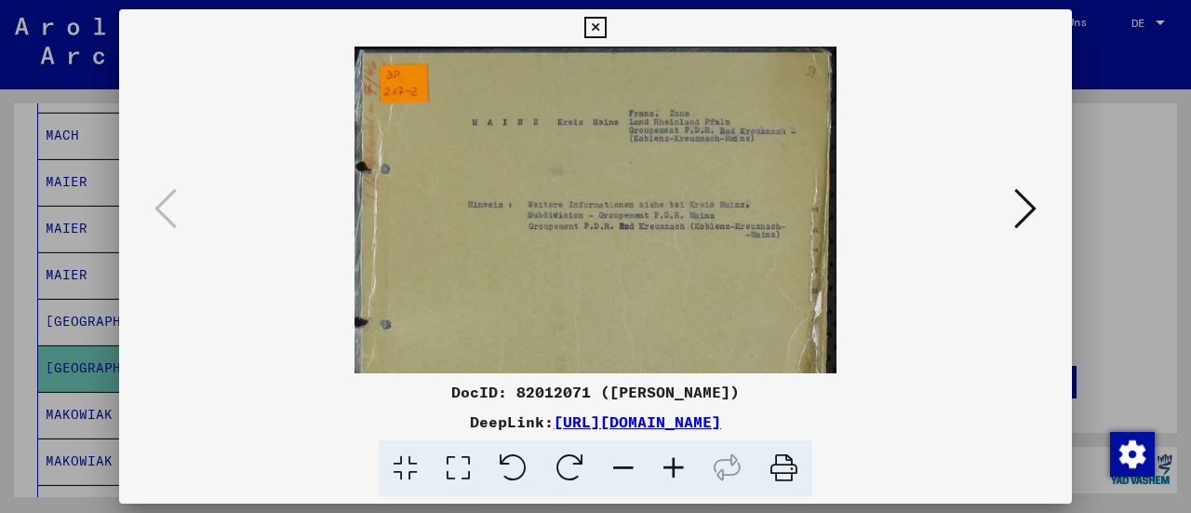
click at [681, 462] on icon at bounding box center [674, 468] width 50 height 57
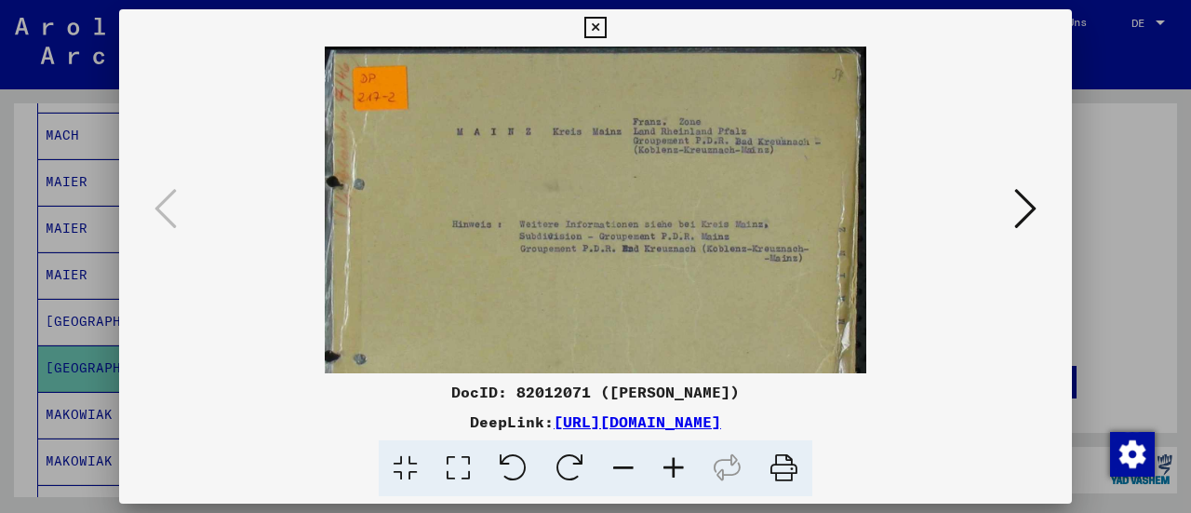
click at [681, 462] on icon at bounding box center [674, 468] width 50 height 57
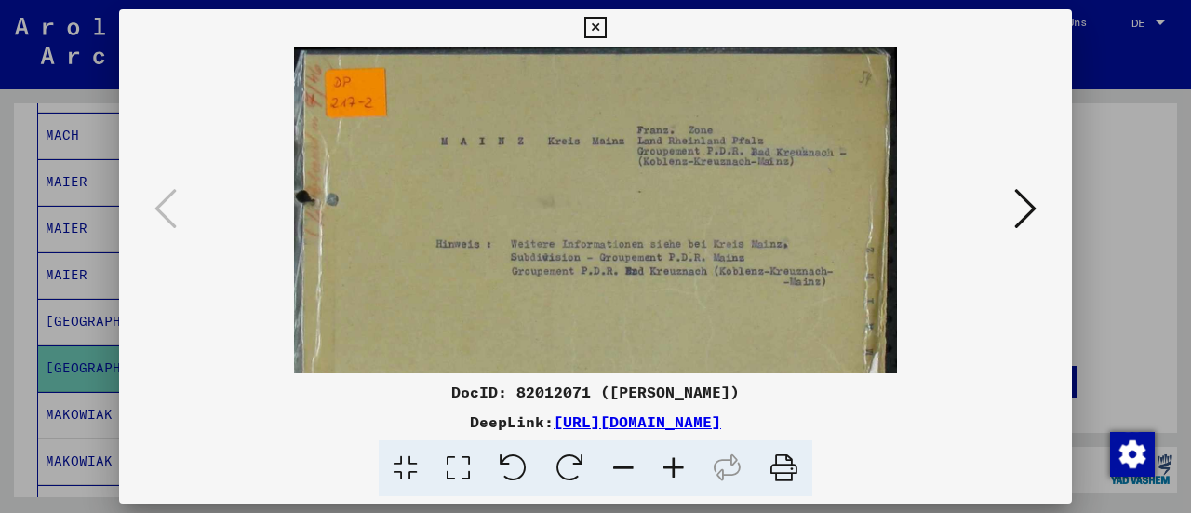
click at [681, 462] on icon at bounding box center [674, 468] width 50 height 57
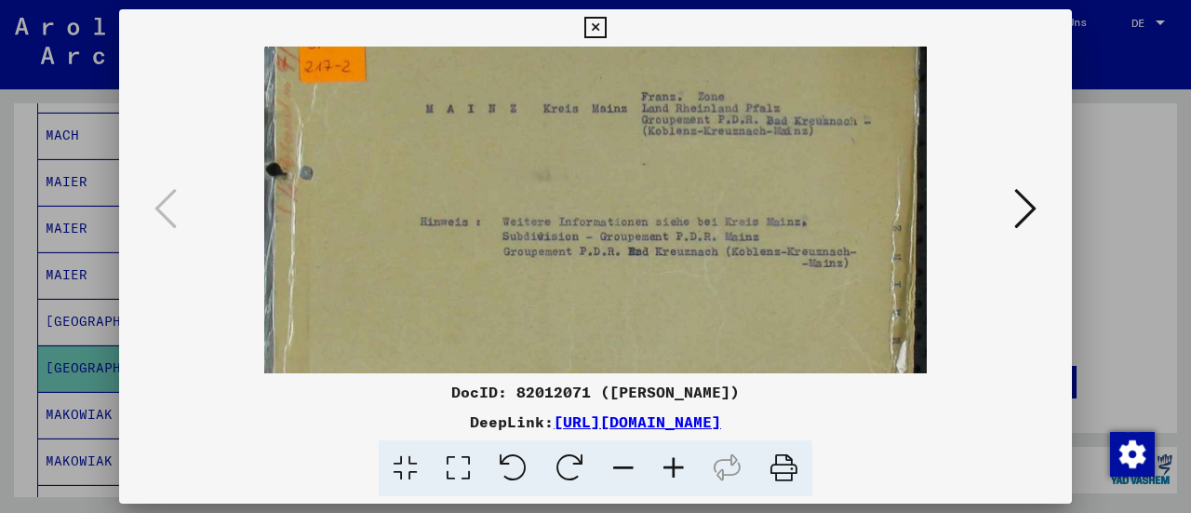
scroll to position [43, 0]
drag, startPoint x: 638, startPoint y: 327, endPoint x: 627, endPoint y: 289, distance: 38.9
click at [627, 289] on img at bounding box center [595, 260] width 663 height 513
click at [599, 23] on icon at bounding box center [594, 28] width 21 height 22
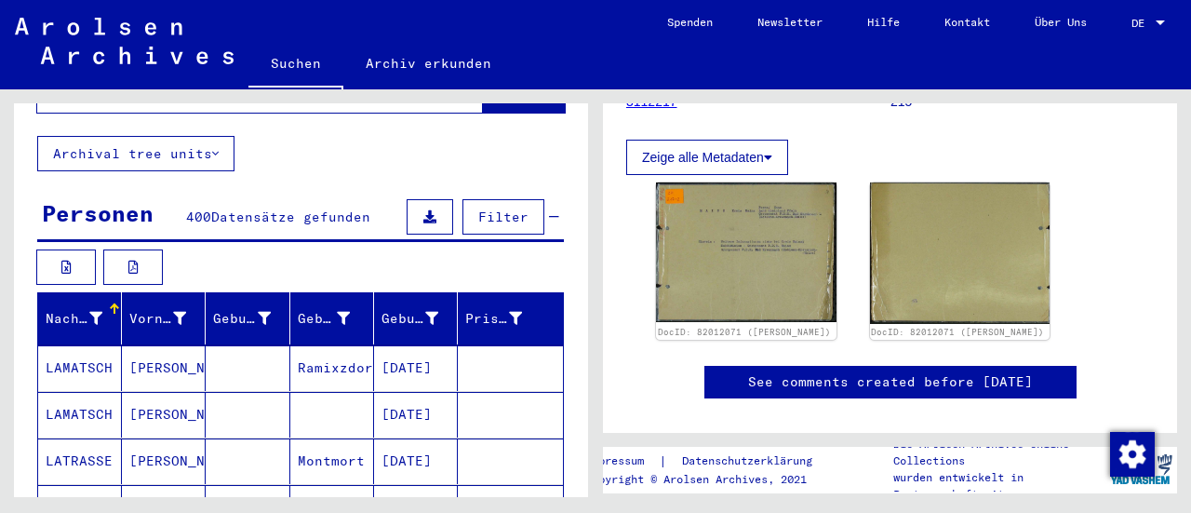
scroll to position [0, 0]
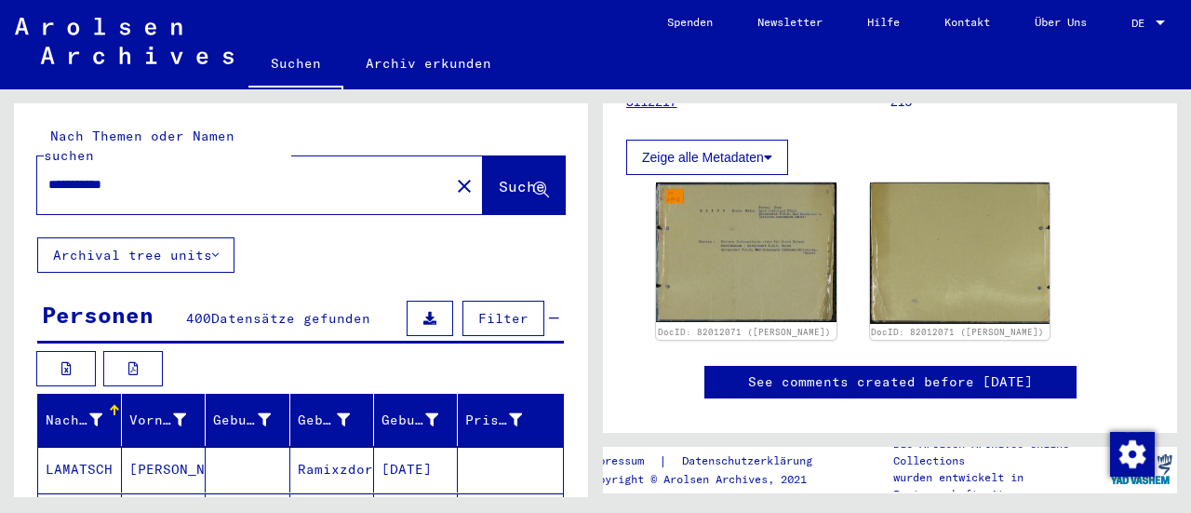
drag, startPoint x: 146, startPoint y: 170, endPoint x: 0, endPoint y: 110, distance: 158.1
click at [0, 153] on div "**********" at bounding box center [298, 293] width 596 height 408
click at [499, 177] on span "Suche" at bounding box center [522, 186] width 47 height 19
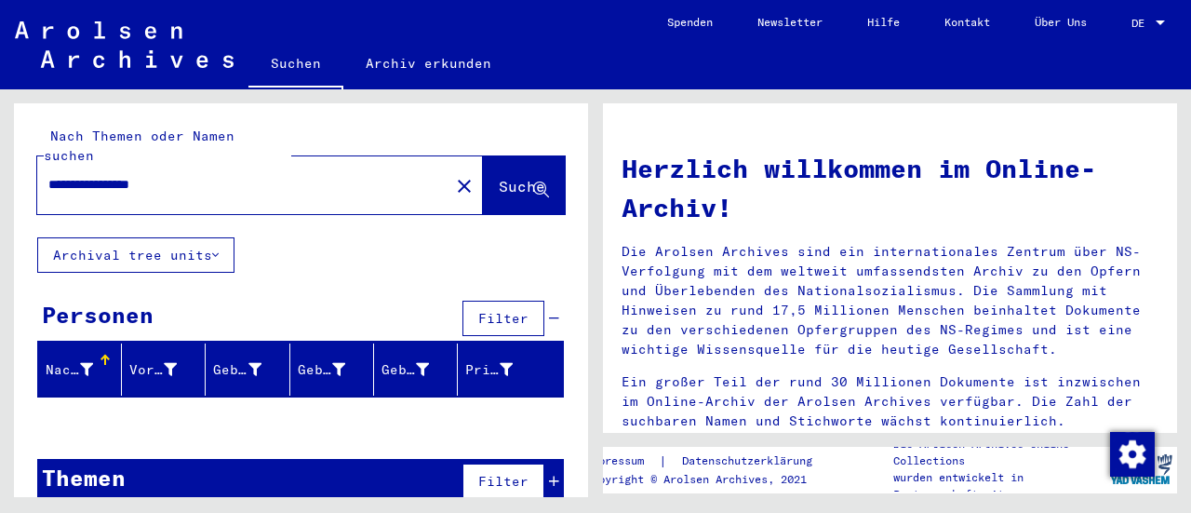
drag, startPoint x: 110, startPoint y: 165, endPoint x: 0, endPoint y: 97, distance: 129.1
click at [0, 134] on div "**********" at bounding box center [298, 293] width 596 height 408
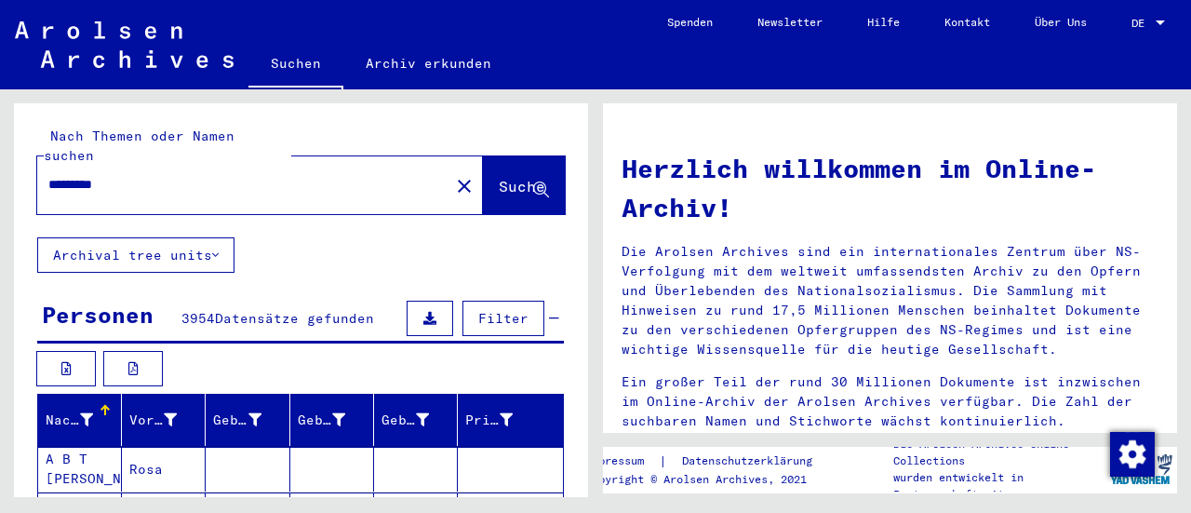
click at [181, 175] on input "*********" at bounding box center [237, 185] width 379 height 20
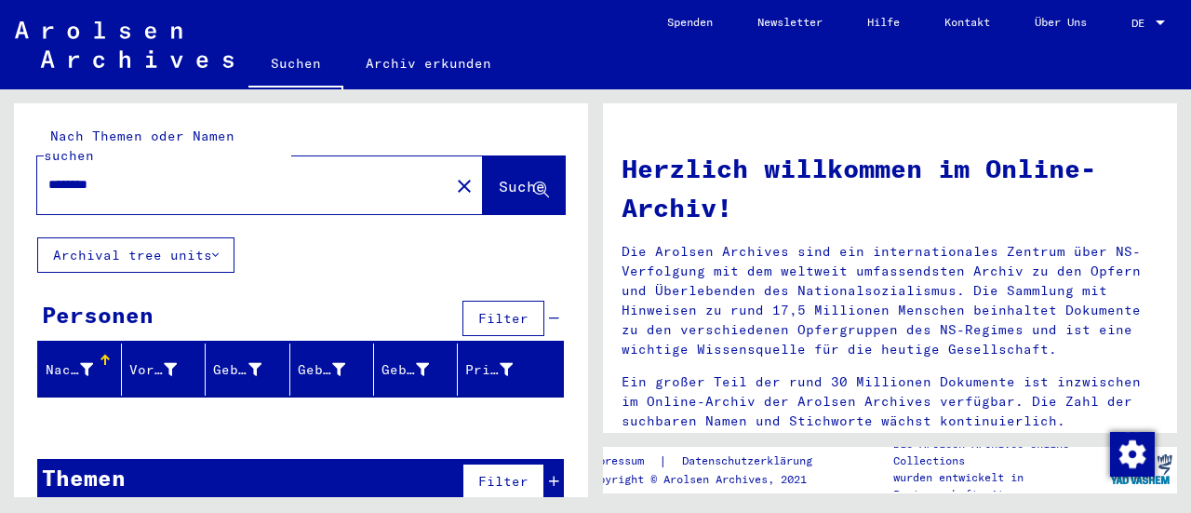
type input "********"
